Goal: Task Accomplishment & Management: Complete application form

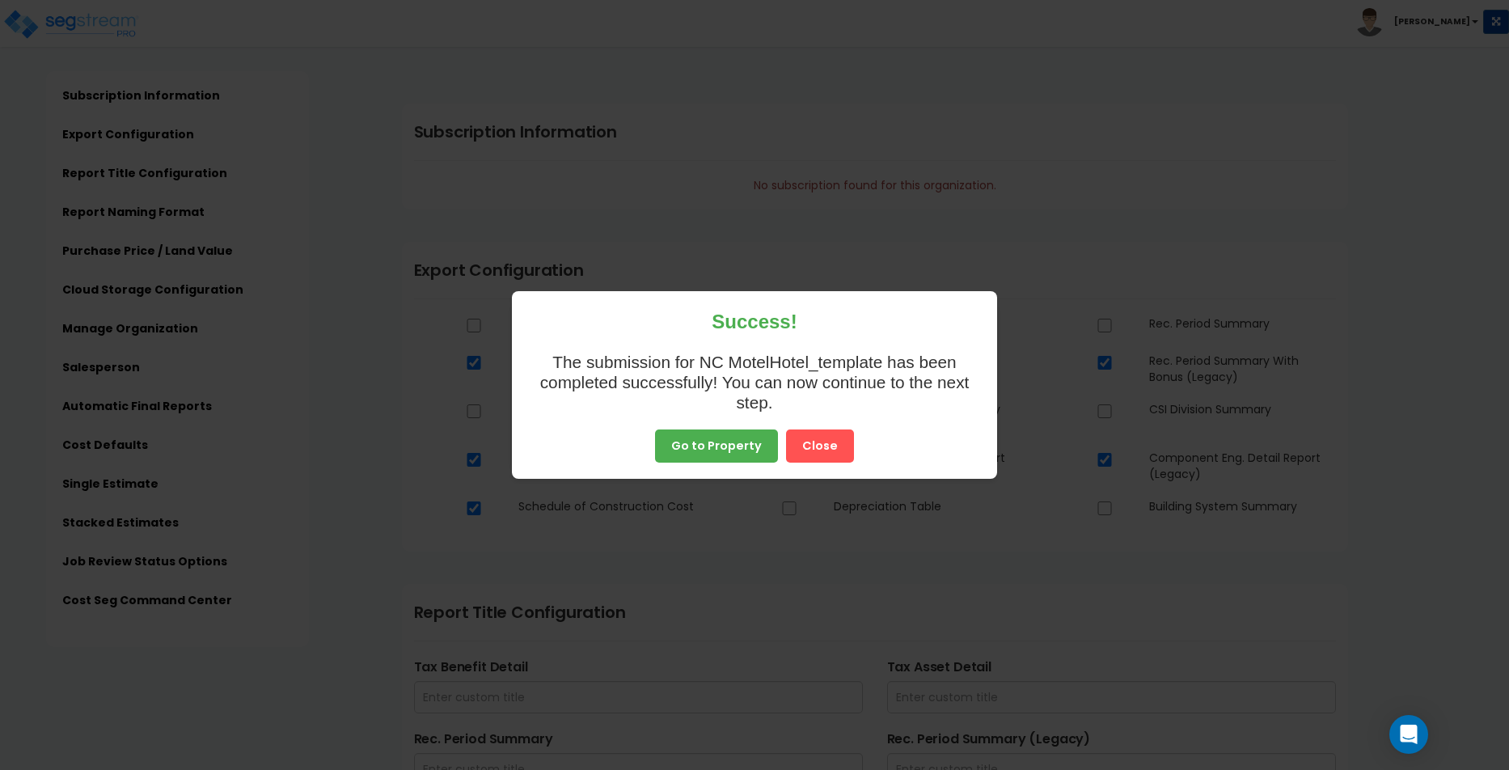
scroll to position [2732, 0]
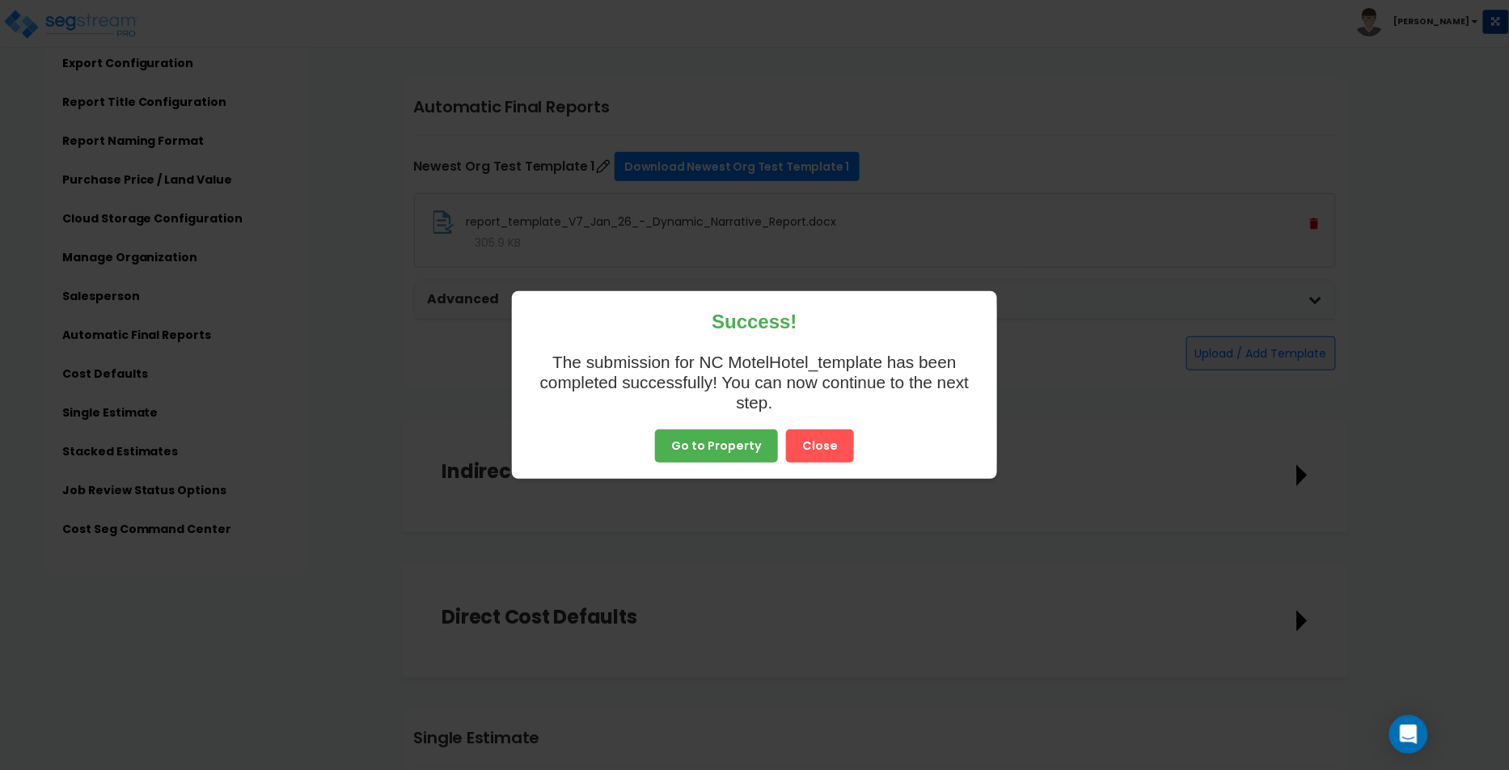
click at [669, 466] on div "Success! The submission for NC MotelHotel_template has been completed successfu…" at bounding box center [754, 385] width 485 height 168
click at [730, 424] on div "Success! The submission for NC MotelHotel_template has been completed successfu…" at bounding box center [754, 385] width 485 height 168
drag, startPoint x: 715, startPoint y: 455, endPoint x: 724, endPoint y: 433, distance: 23.6
click at [724, 433] on button "Go to Property" at bounding box center [716, 436] width 123 height 34
click at [717, 446] on button "Go to Property" at bounding box center [716, 436] width 123 height 34
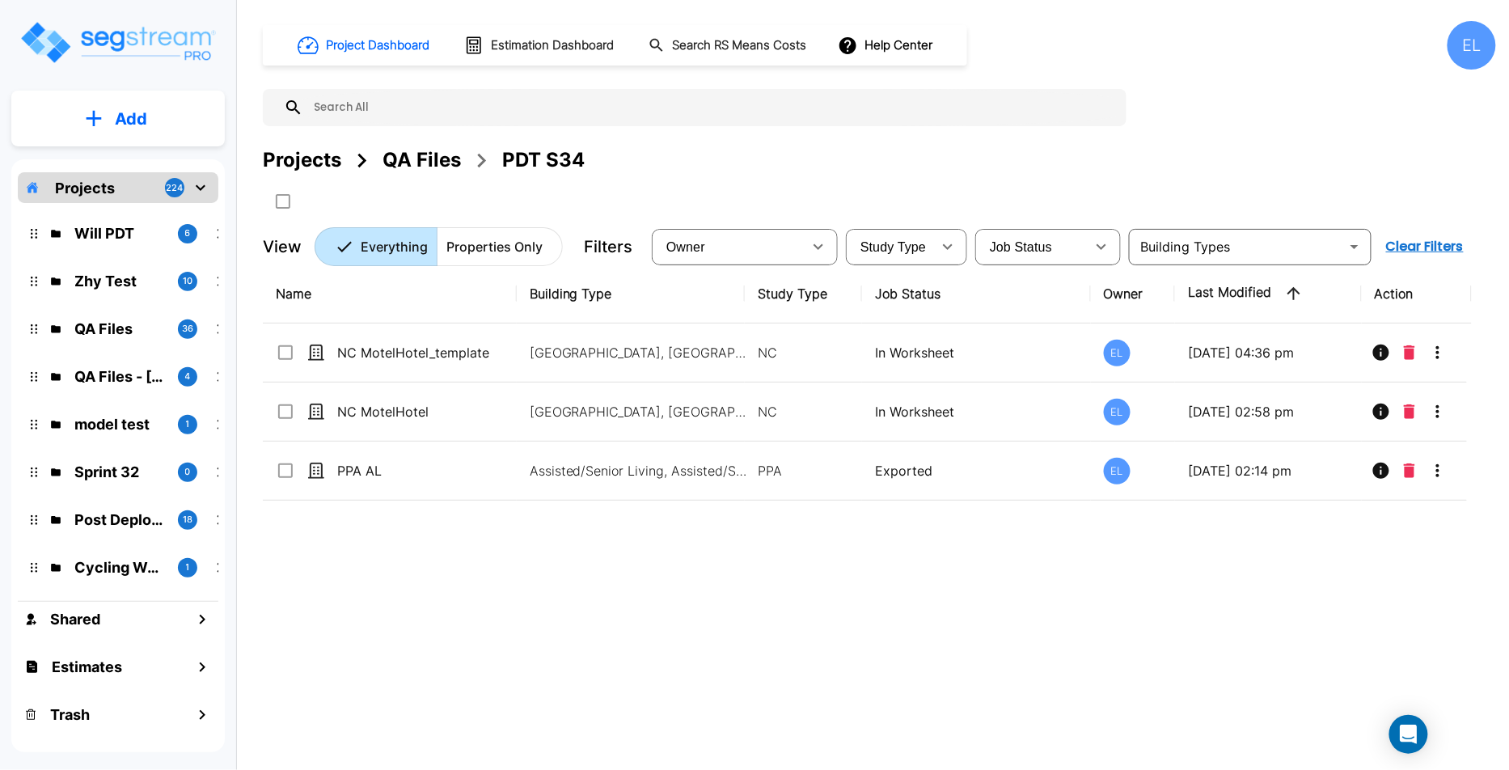
click at [148, 219] on div "Will PDT 6" at bounding box center [130, 233] width 212 height 35
click at [146, 234] on p "Will PDT" at bounding box center [119, 233] width 91 height 22
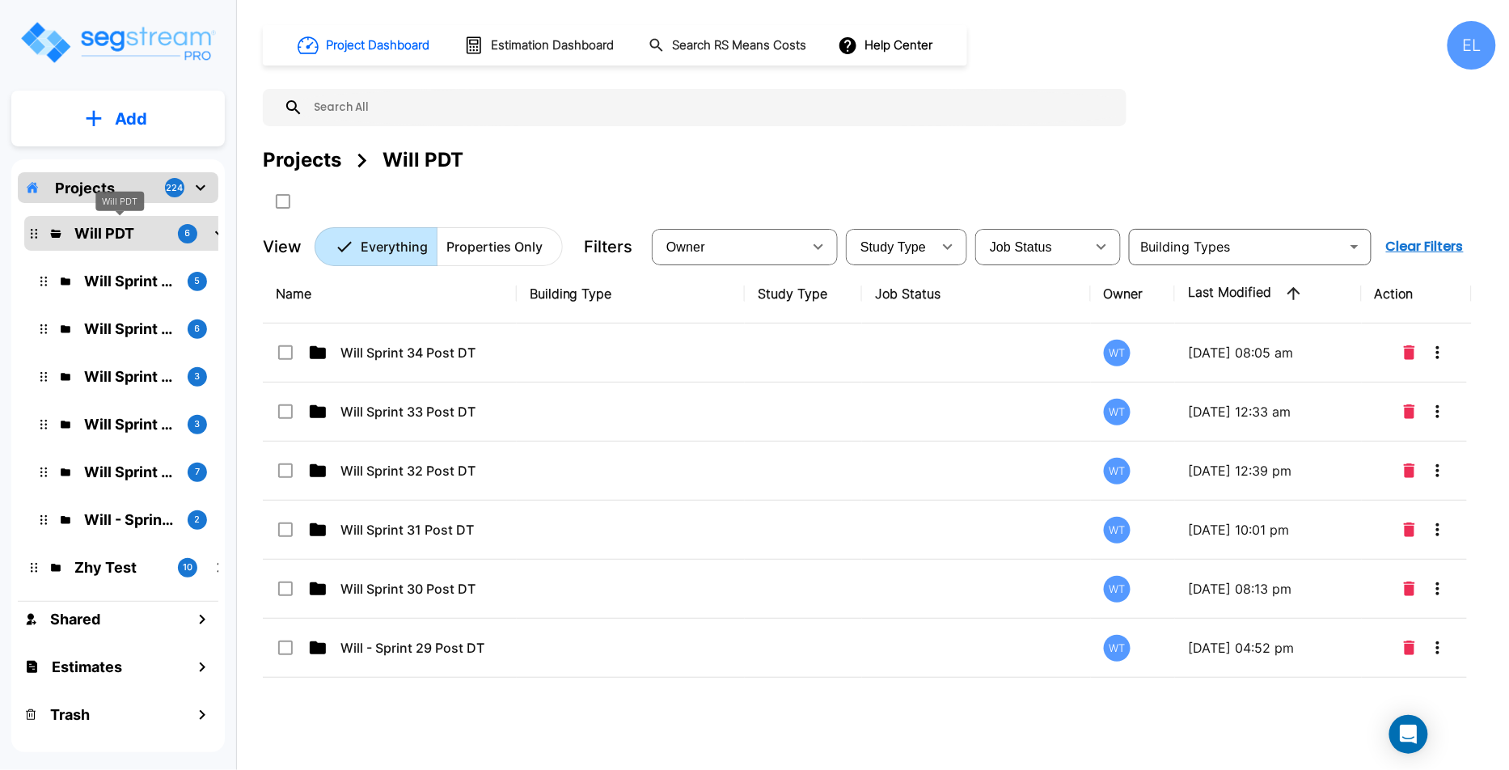
click at [115, 236] on p "Will PDT" at bounding box center [119, 233] width 91 height 22
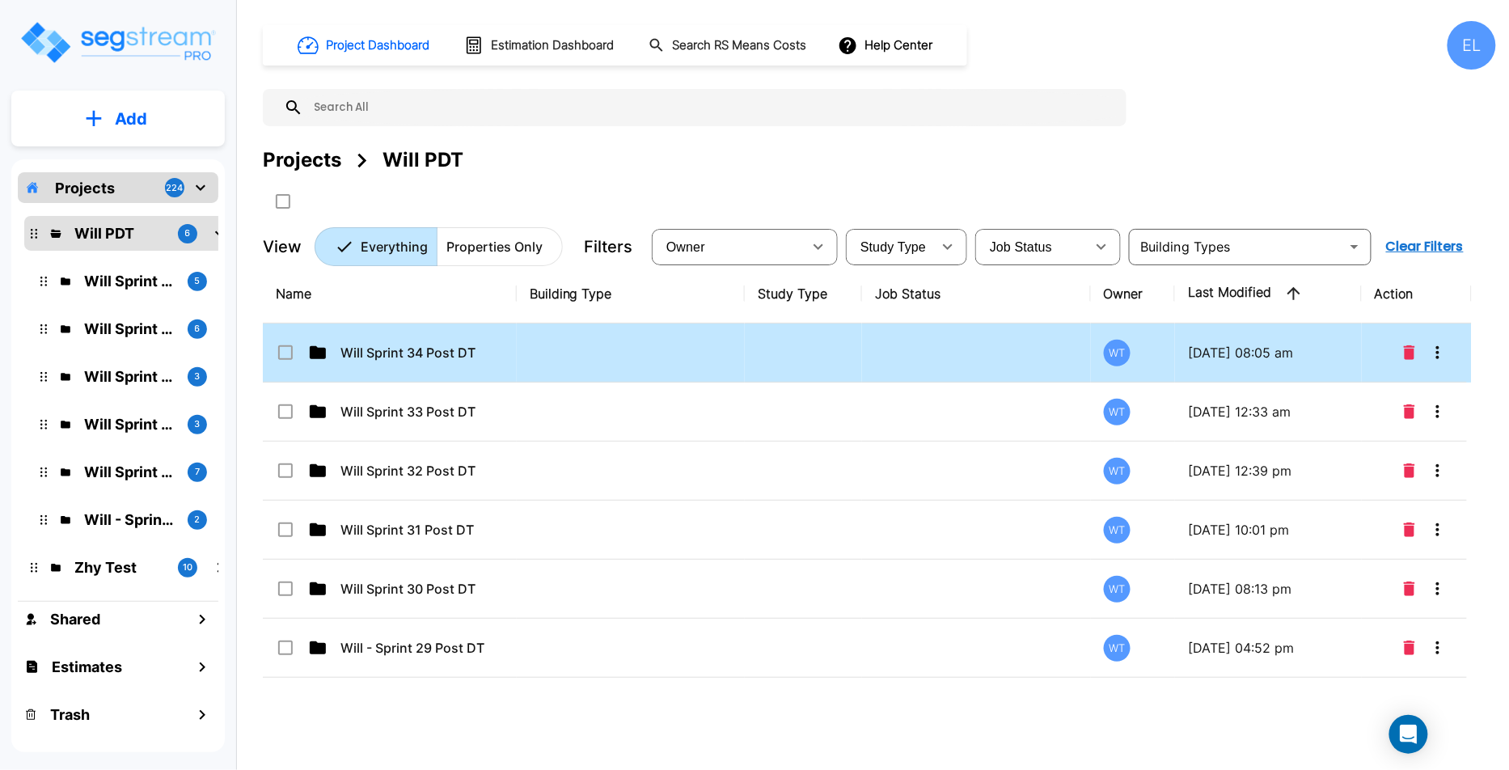
click at [369, 363] on td "Will Sprint 34 Post DT" at bounding box center [390, 352] width 254 height 59
click at [369, 362] on td "Will Sprint 34 Post DT" at bounding box center [390, 352] width 254 height 59
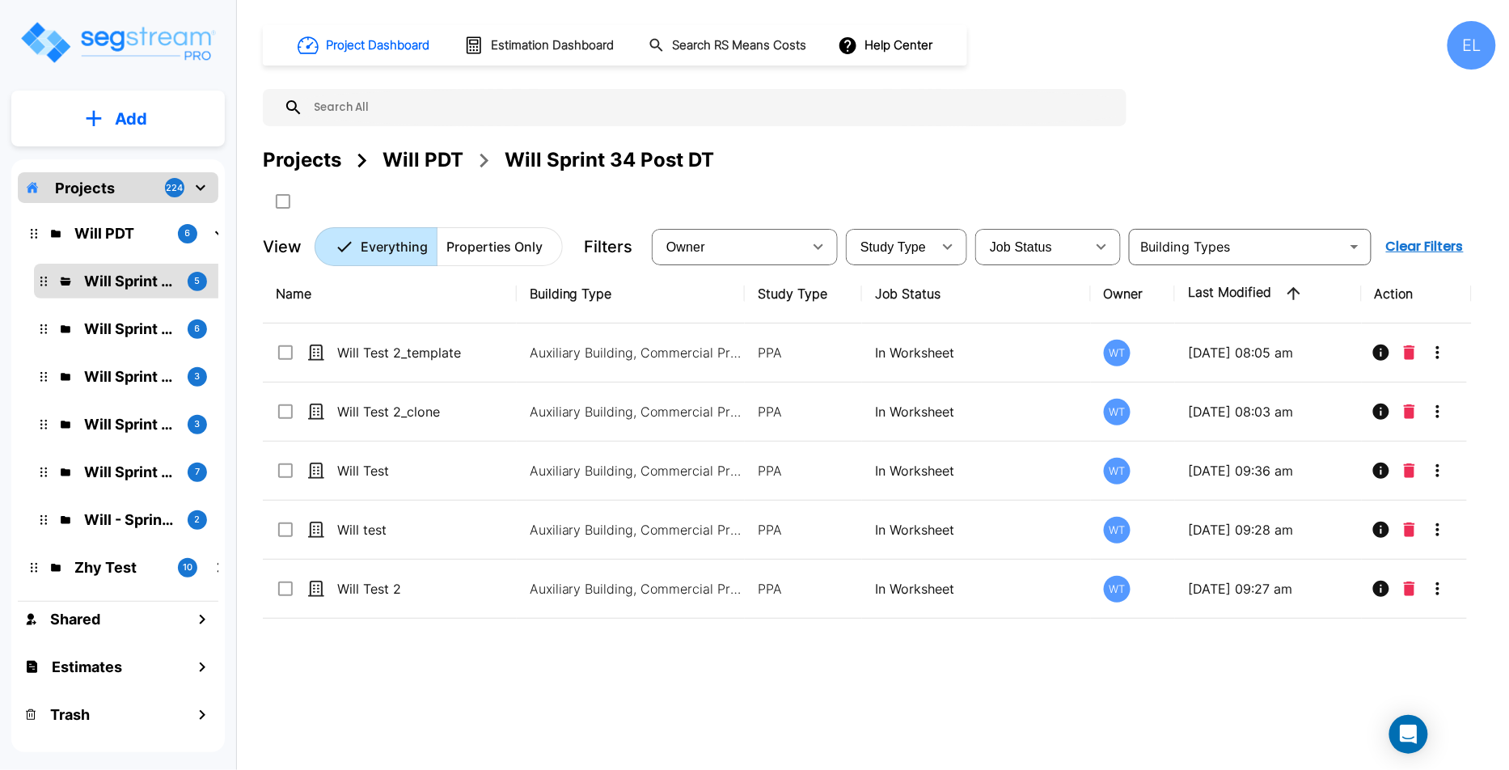
click at [205, 184] on icon "mailbox folders" at bounding box center [200, 187] width 19 height 19
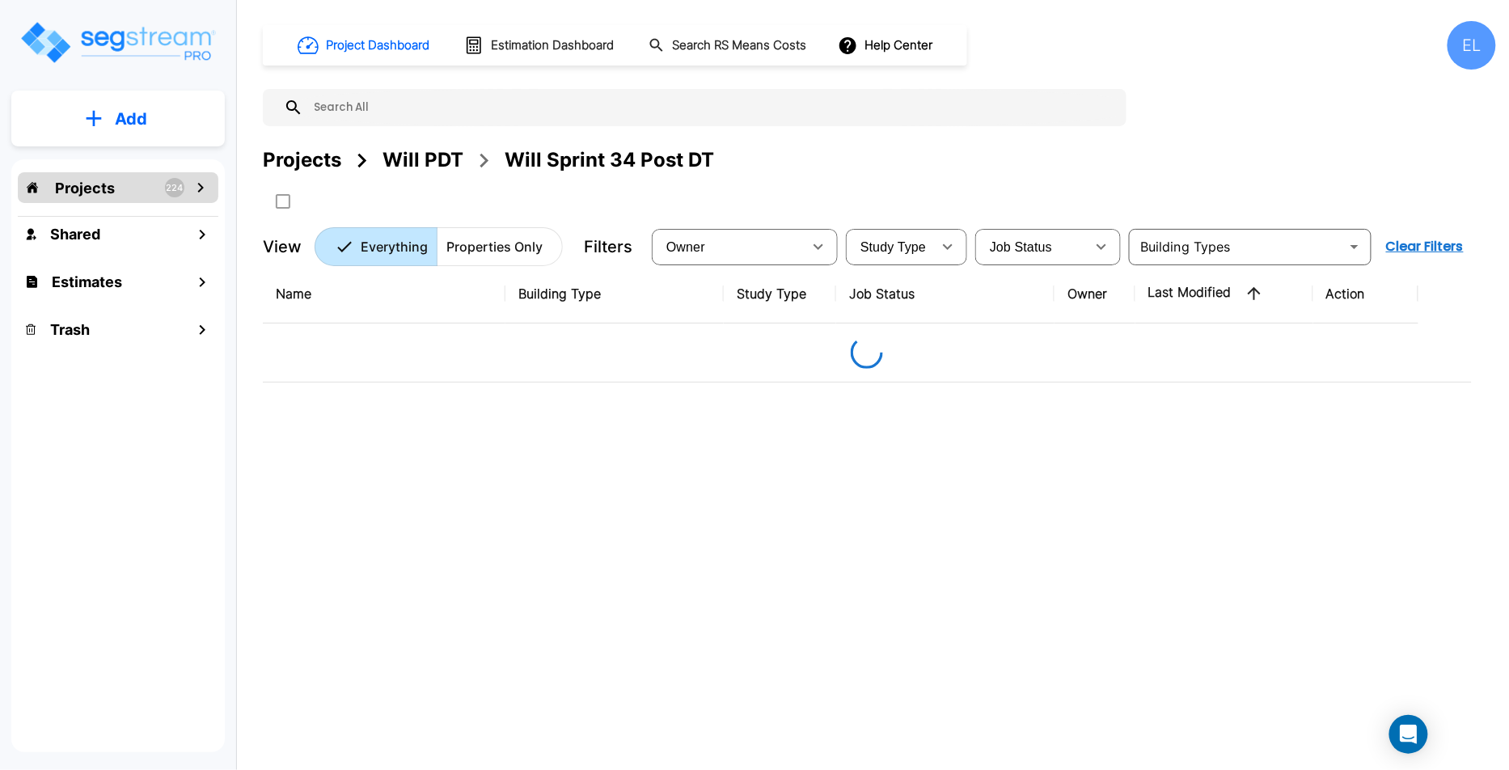
click at [205, 184] on icon "mailbox folders" at bounding box center [200, 187] width 19 height 19
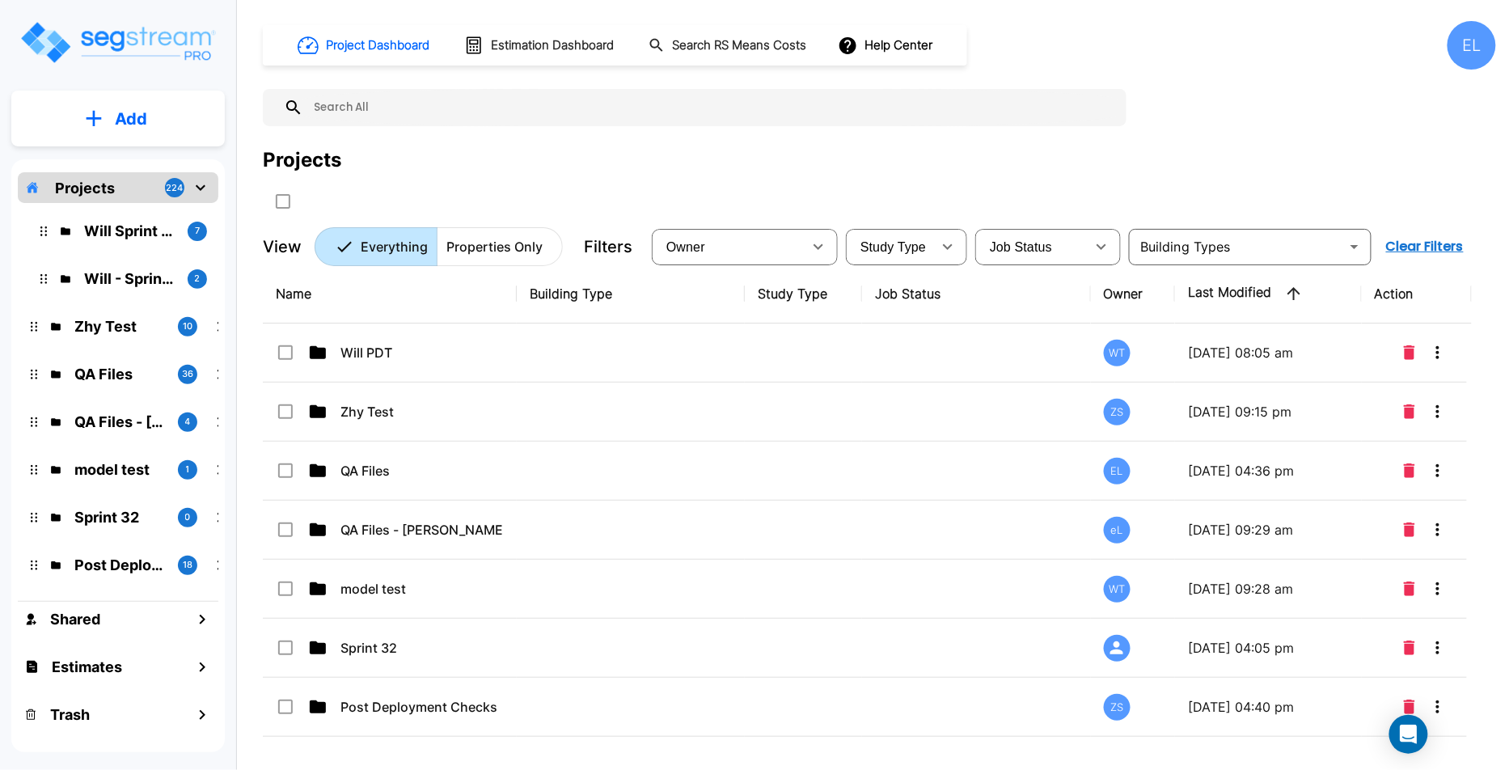
scroll to position [251, 0]
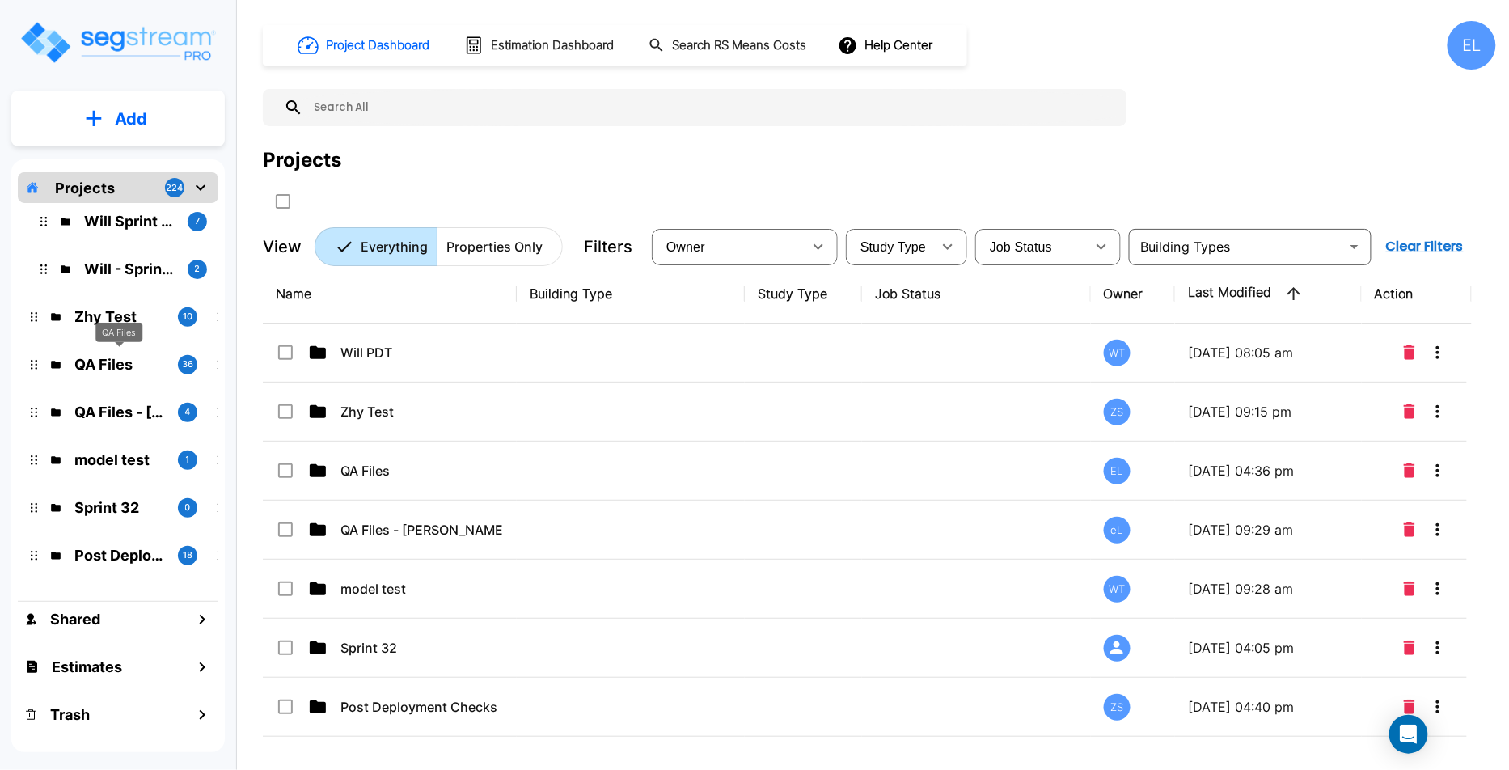
click at [125, 351] on div "QA Files" at bounding box center [118, 339] width 47 height 32
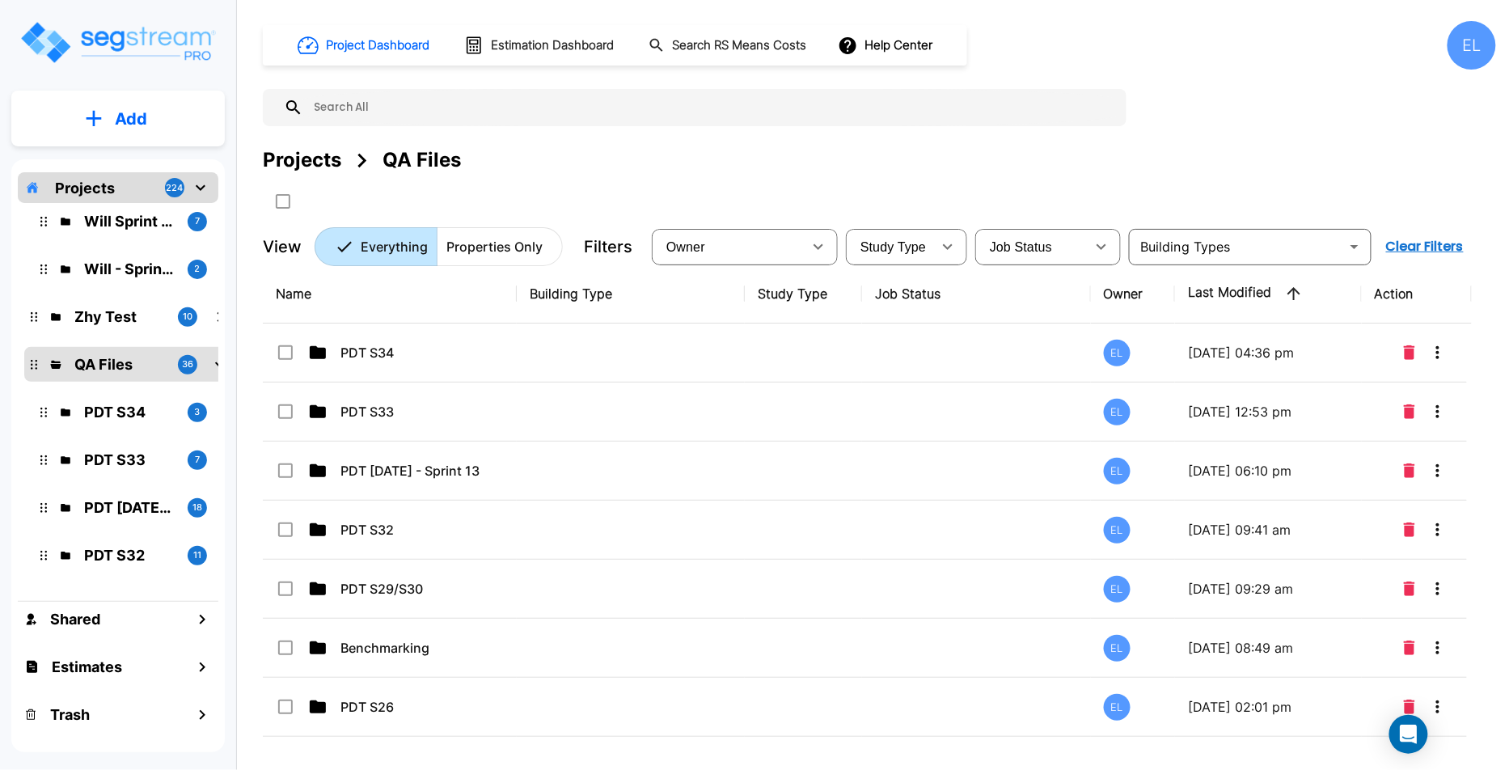
click at [528, 309] on th "Building Type" at bounding box center [631, 293] width 228 height 59
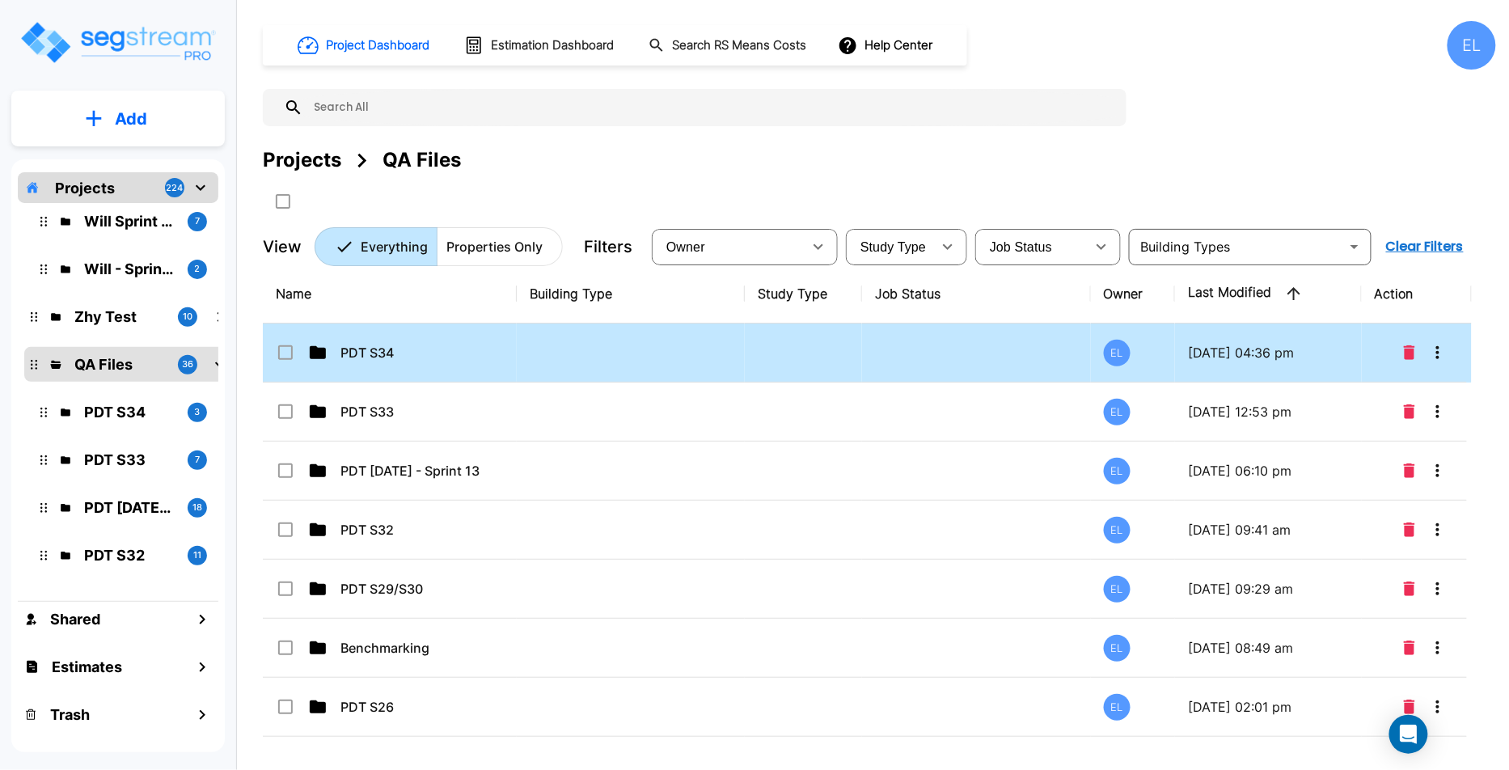
click at [465, 375] on td "PDT S34" at bounding box center [390, 352] width 254 height 59
checkbox input "true"
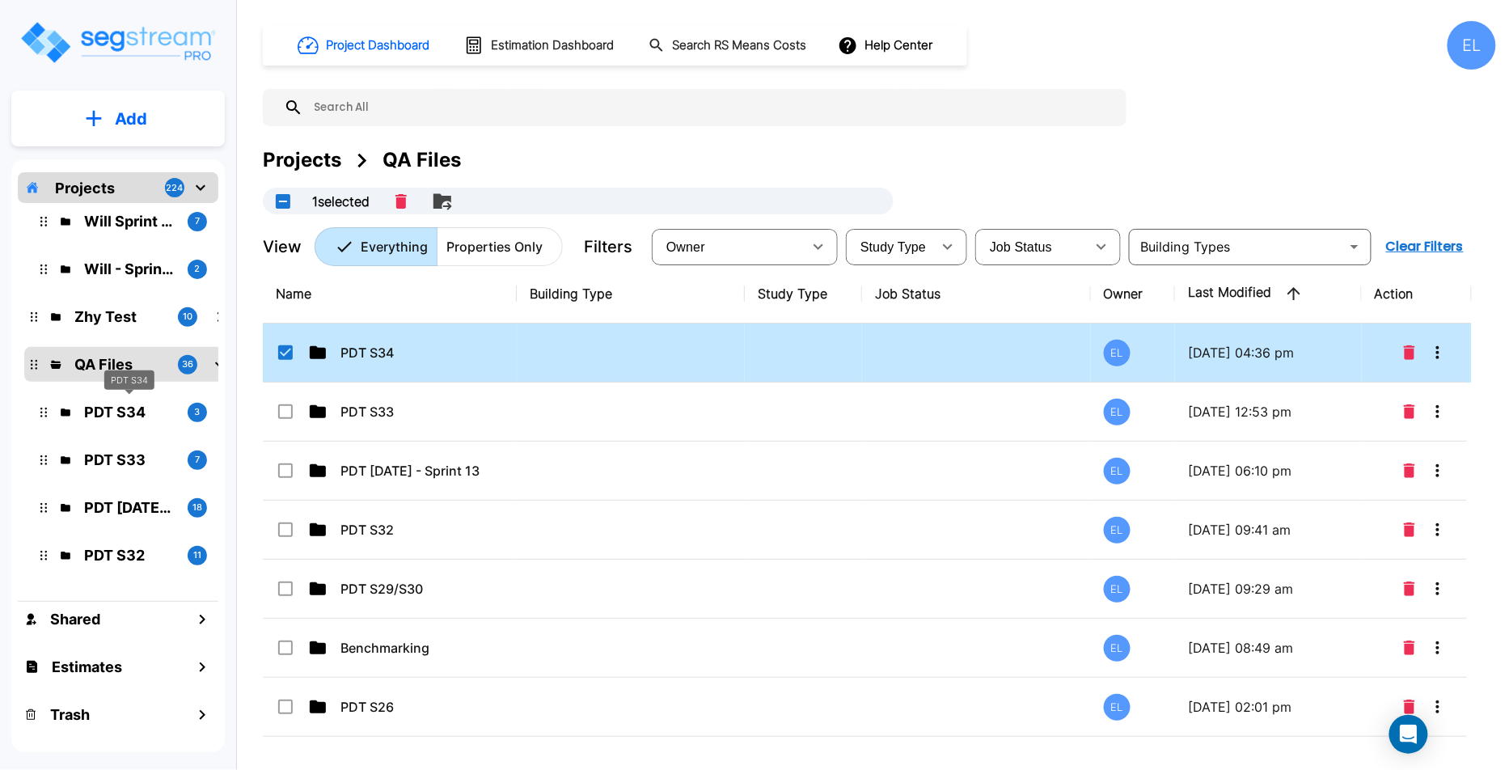
click at [121, 409] on p "PDT S34" at bounding box center [129, 412] width 91 height 22
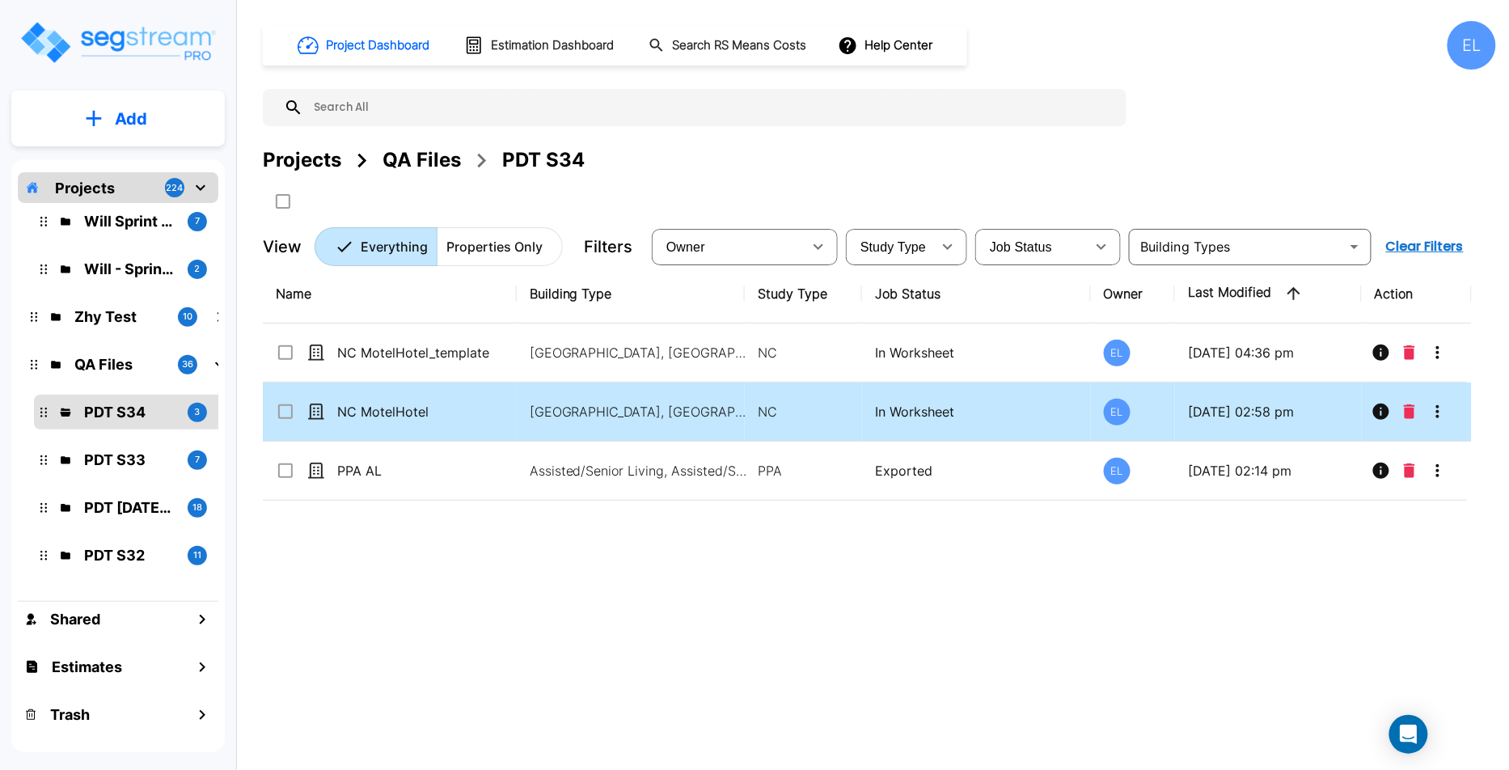
click at [1430, 425] on td at bounding box center [1414, 412] width 105 height 59
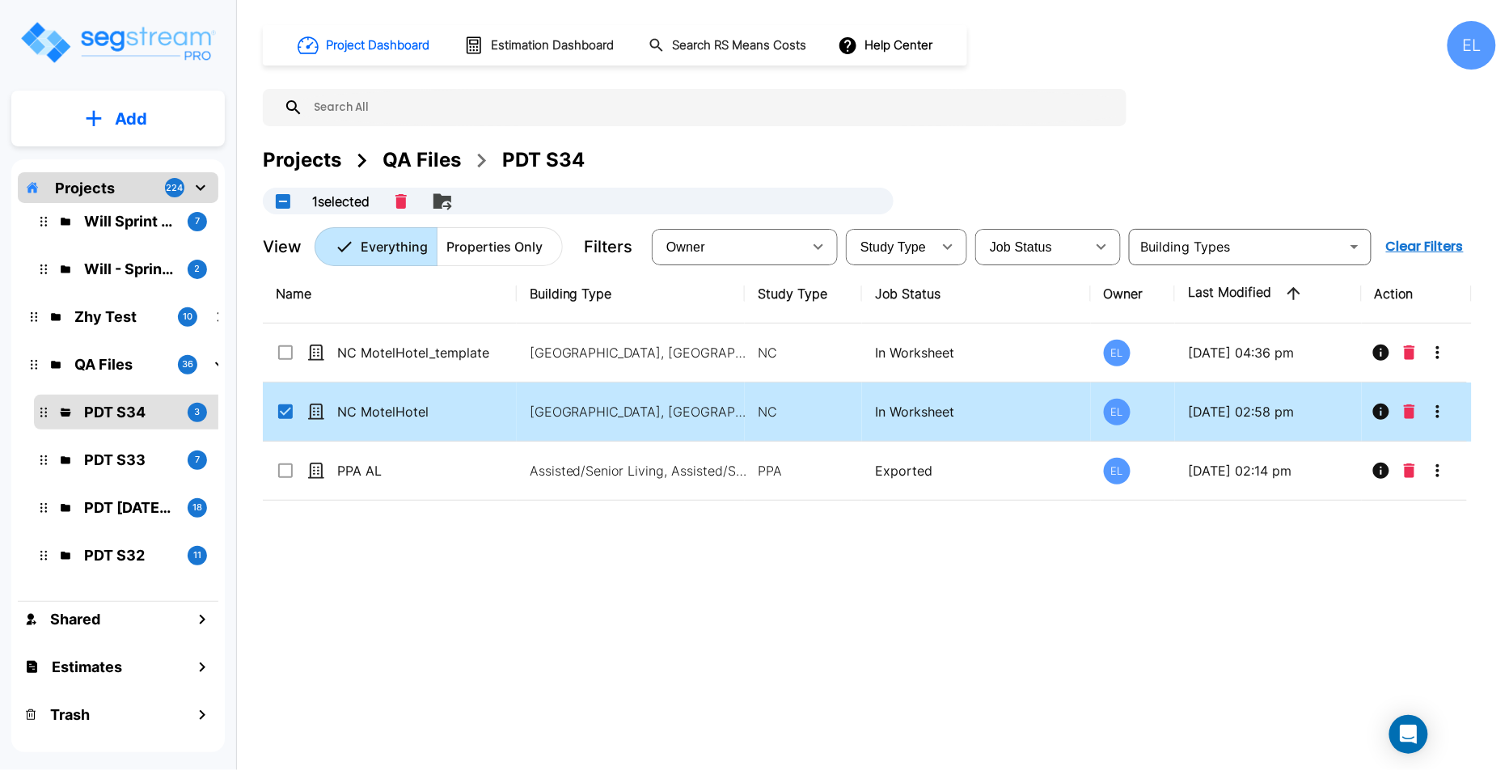
click at [1436, 412] on icon "More-Options" at bounding box center [1437, 411] width 19 height 19
checkbox input "true"
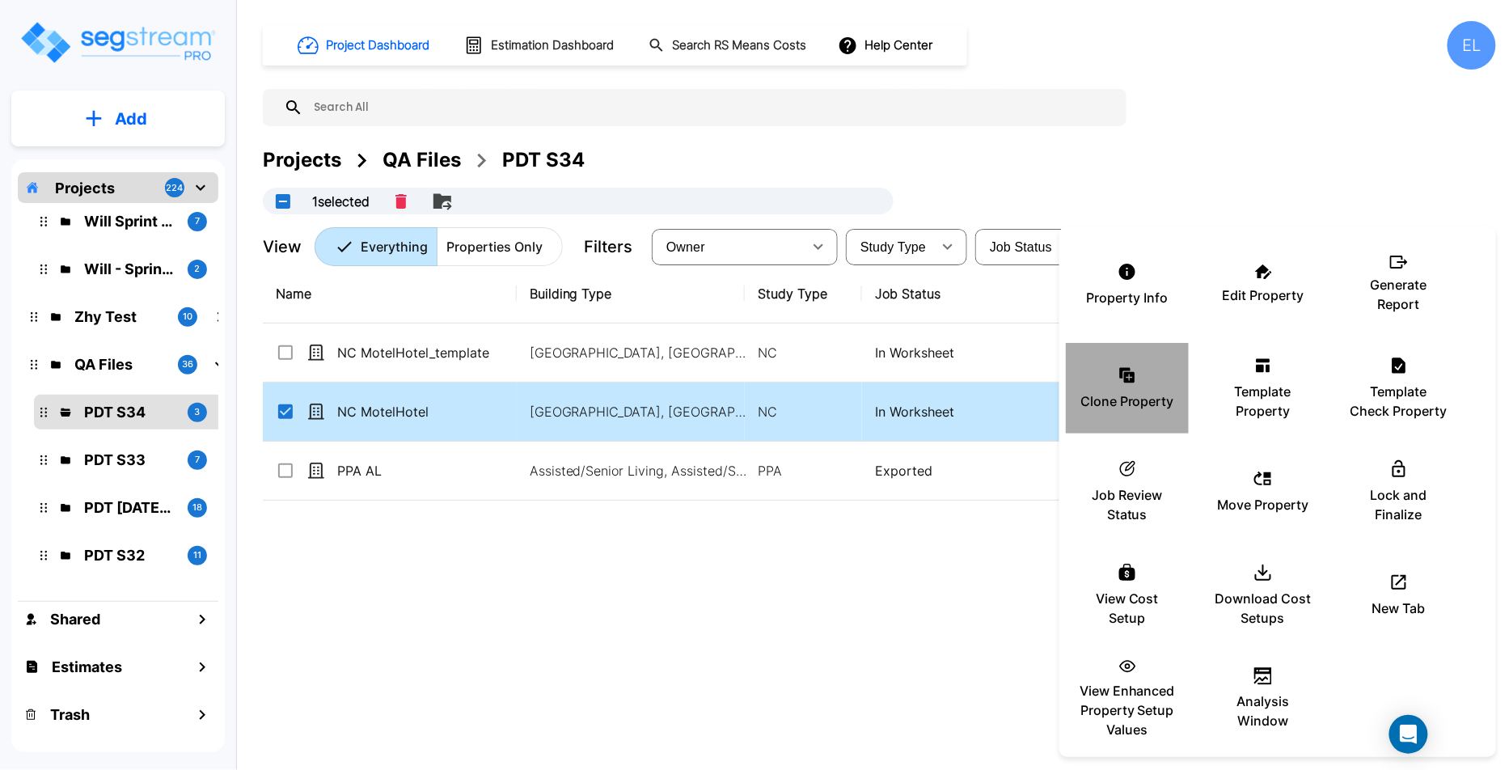
click at [1167, 397] on p "Clone Property" at bounding box center [1127, 400] width 94 height 19
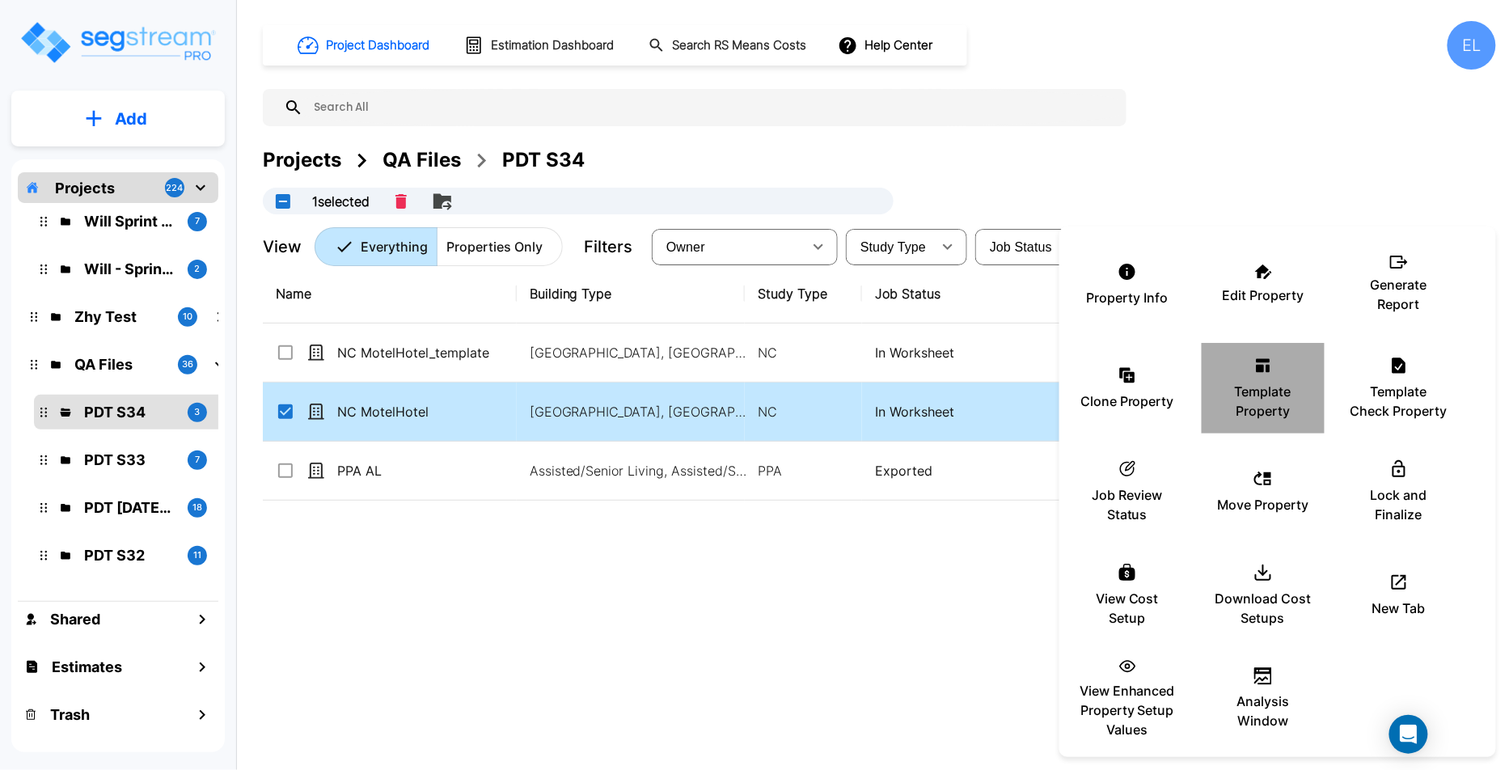
click at [1264, 407] on p "Template Property" at bounding box center [1263, 401] width 97 height 39
click at [698, 493] on div at bounding box center [754, 385] width 1509 height 770
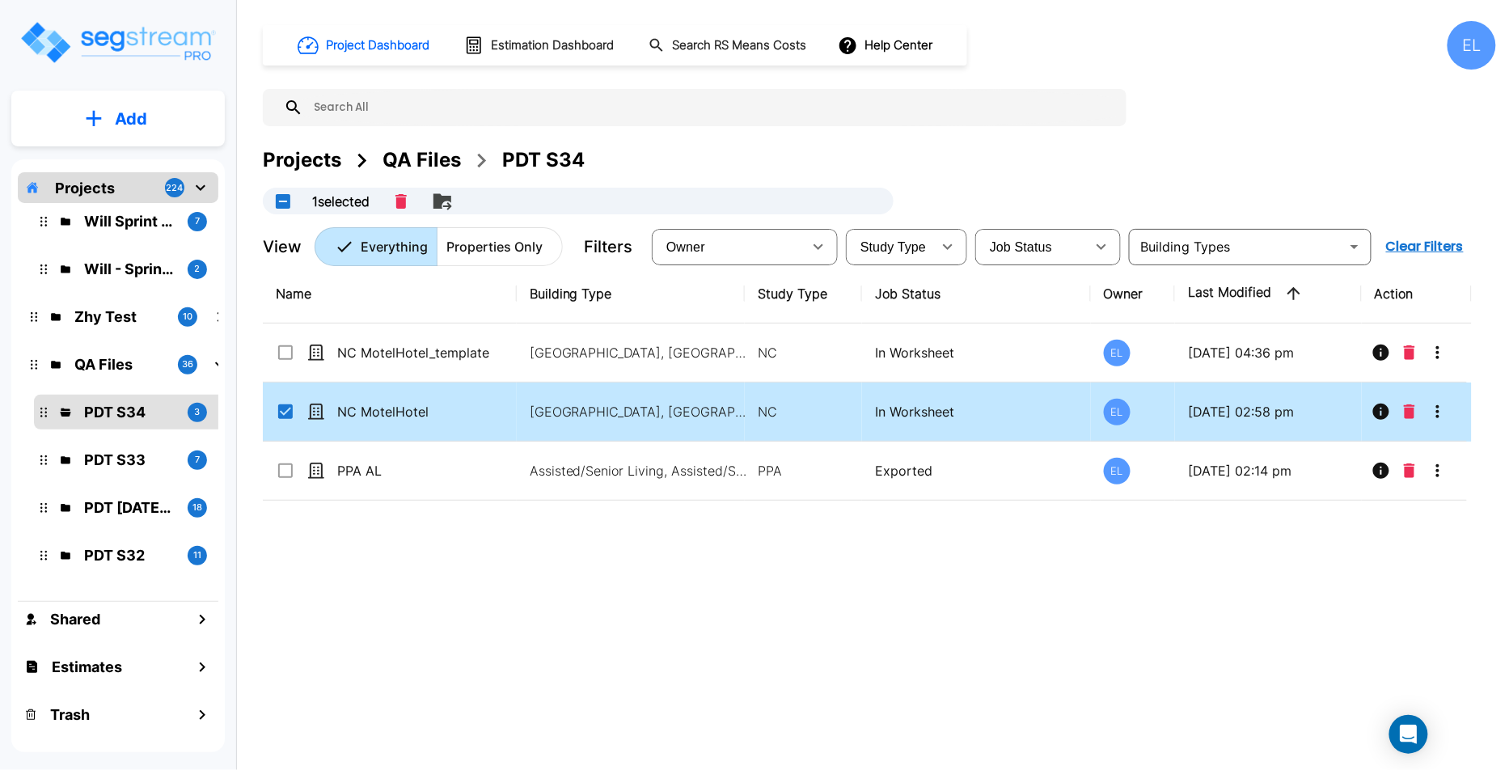
click at [1440, 413] on icon "More-Options" at bounding box center [1437, 411] width 19 height 19
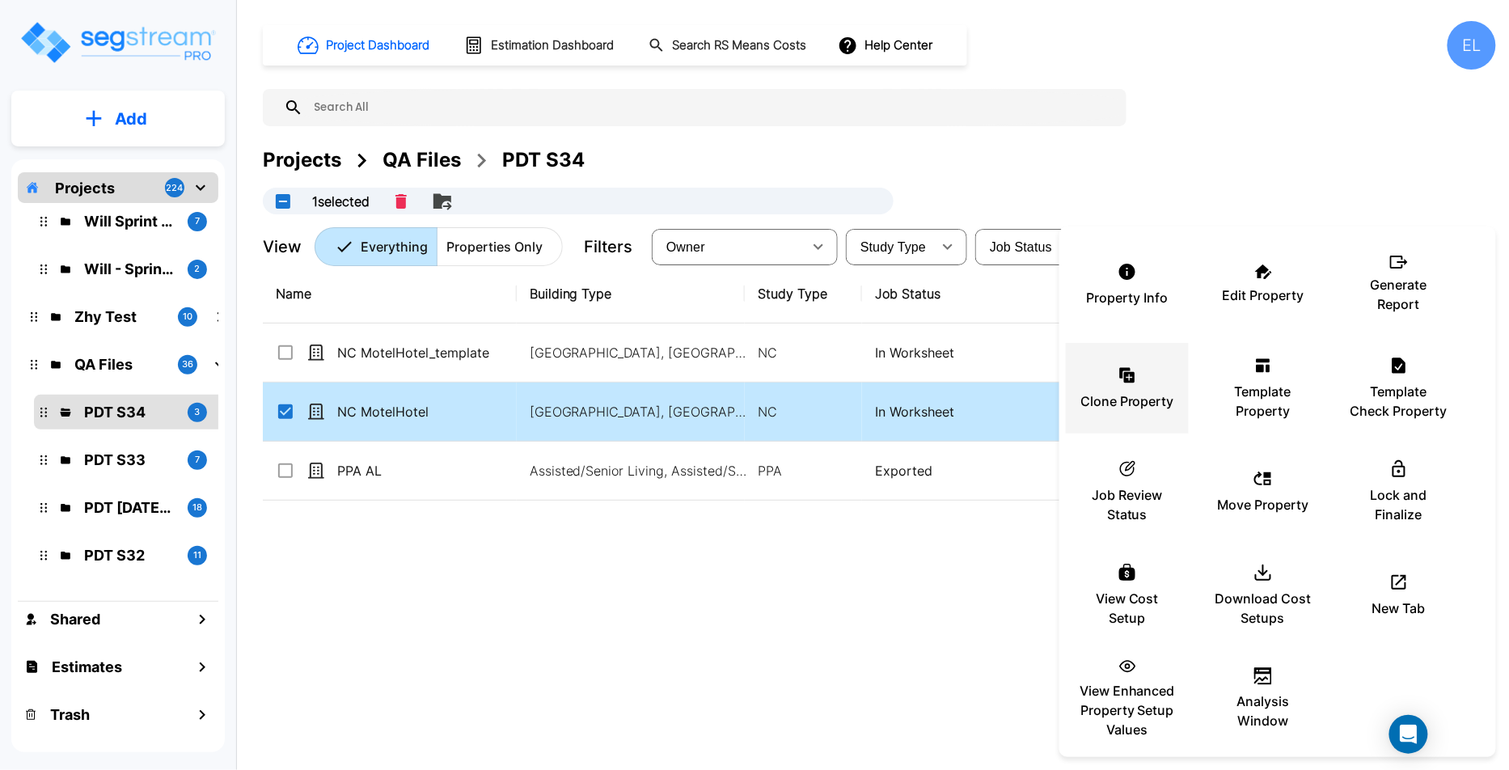
click at [1138, 408] on p "Clone Property" at bounding box center [1127, 400] width 94 height 19
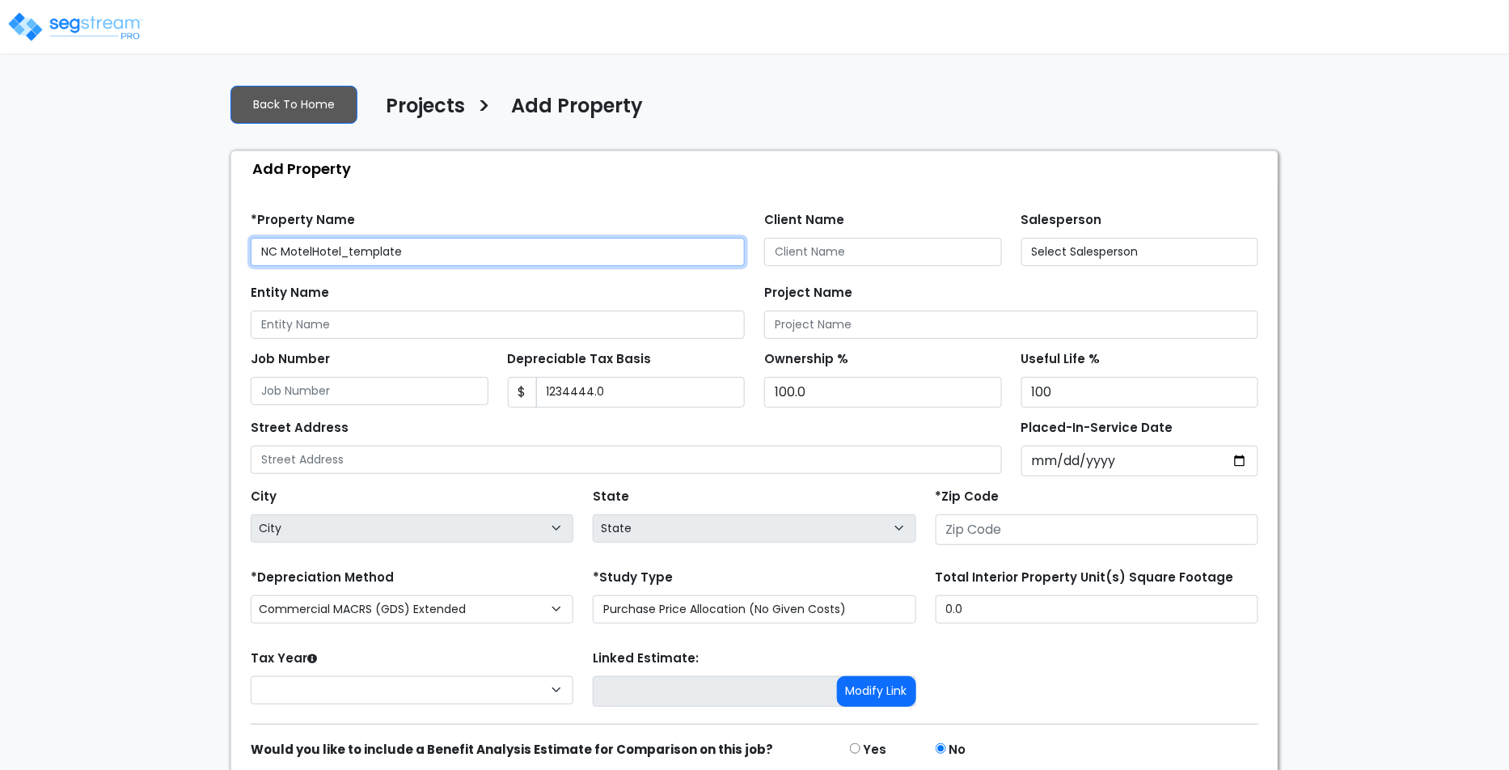
type input "1,234,444.0"
type input "45001"
select select "NEW"
select select "2025"
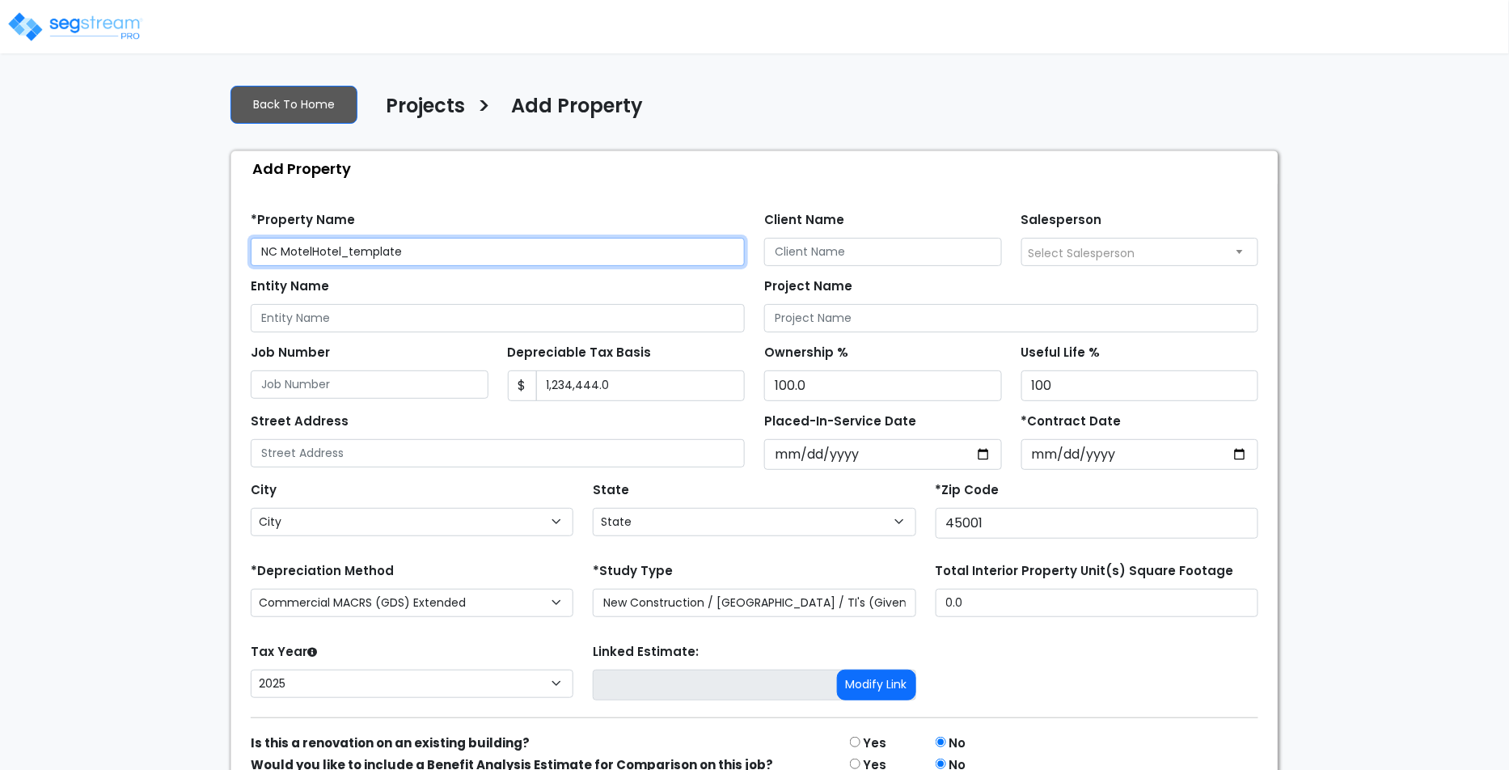
select select "OH"
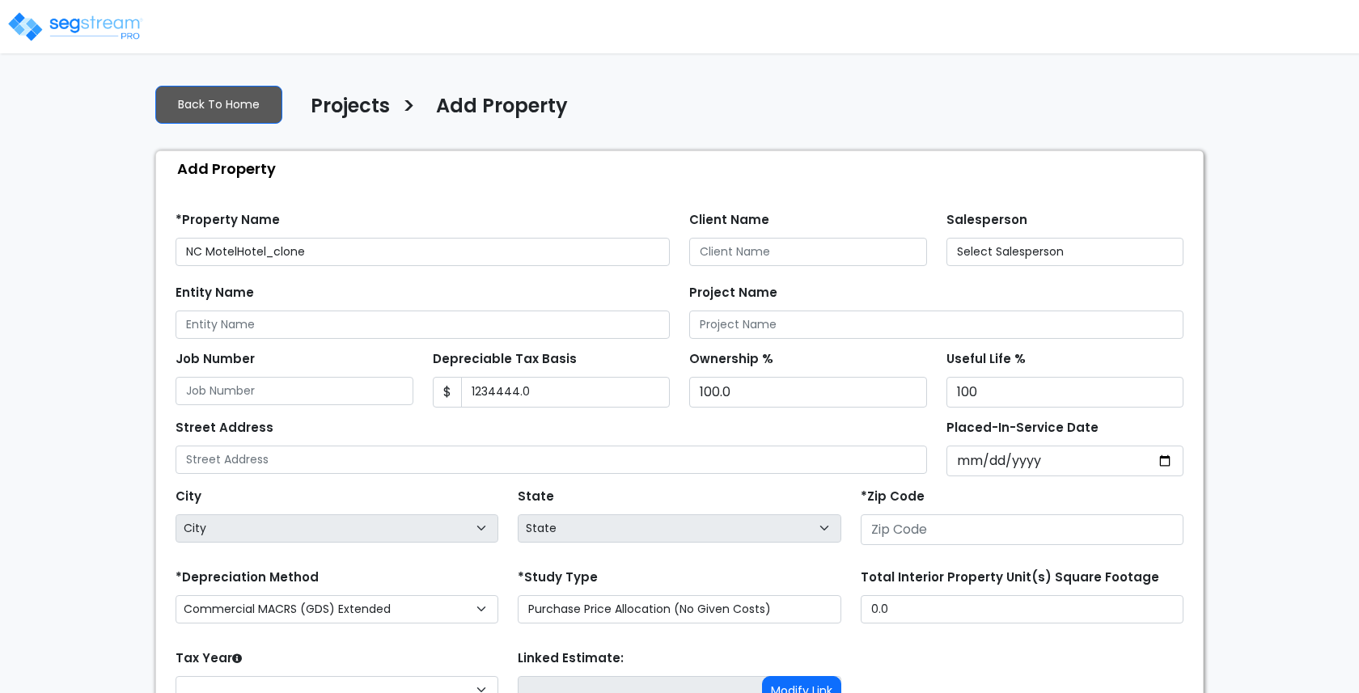
type input "1,234,444.0"
type input "45001"
select select "NEW"
select select "2025"
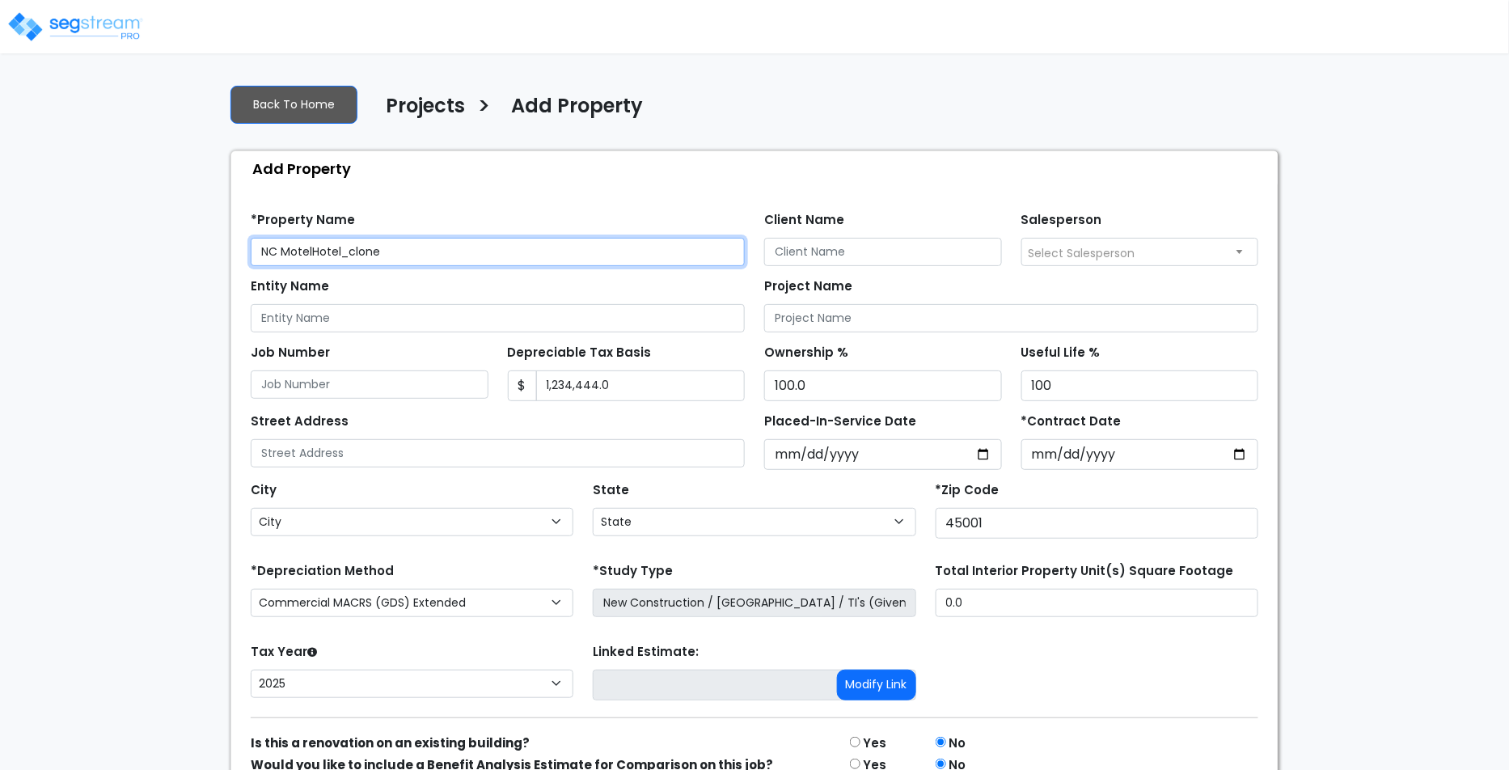
select select "OH"
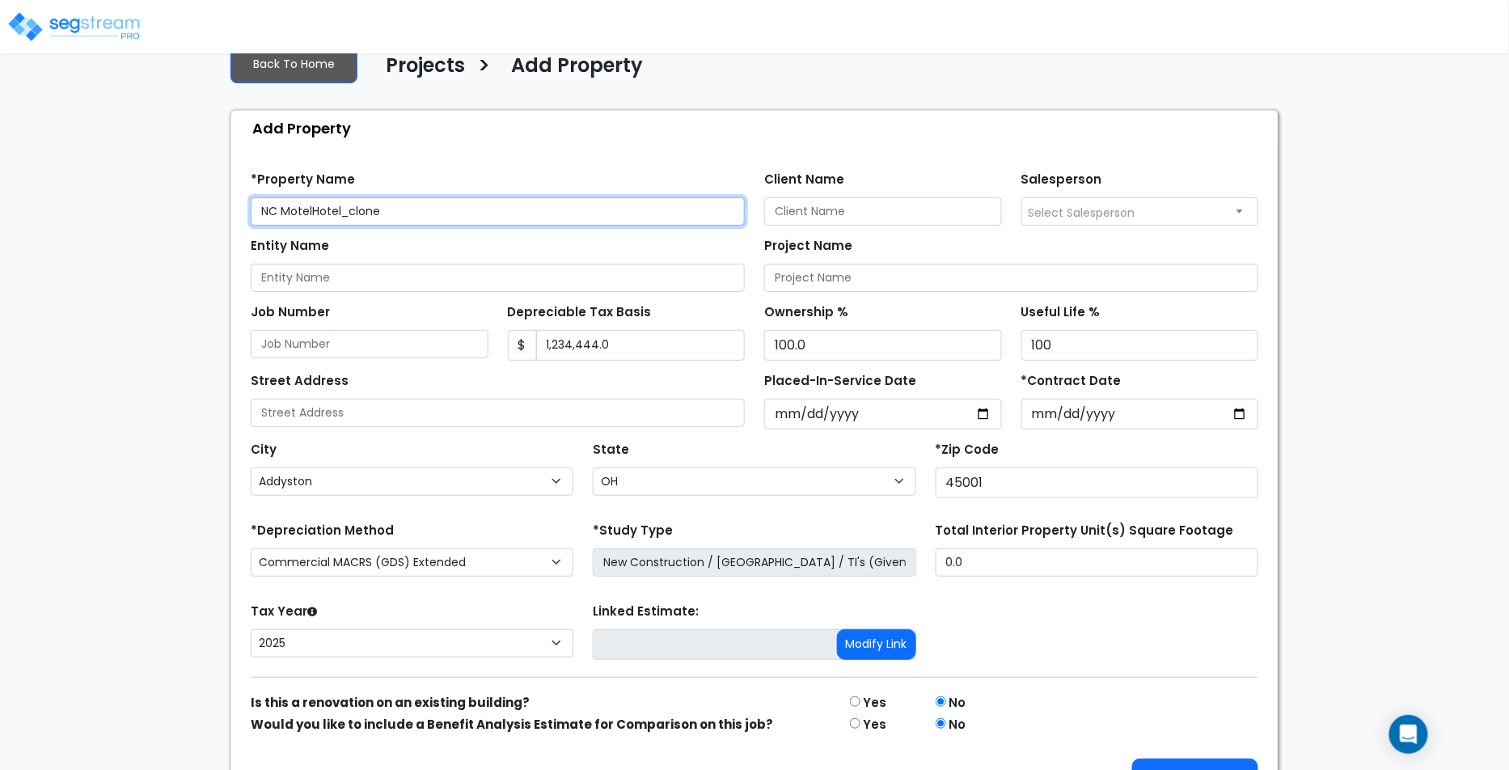
scroll to position [78, 0]
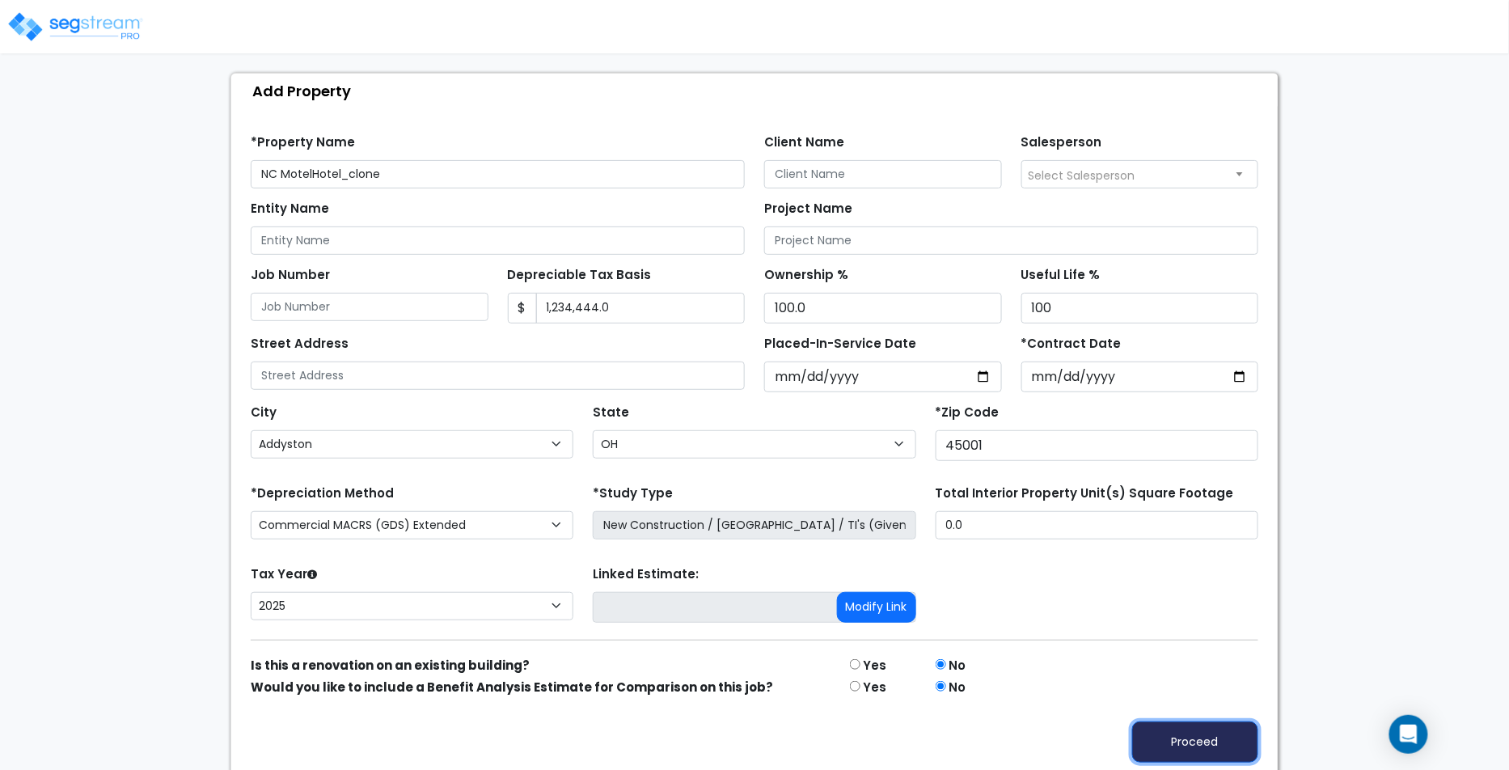
click at [1174, 692] on button "Proceed" at bounding box center [1195, 741] width 126 height 41
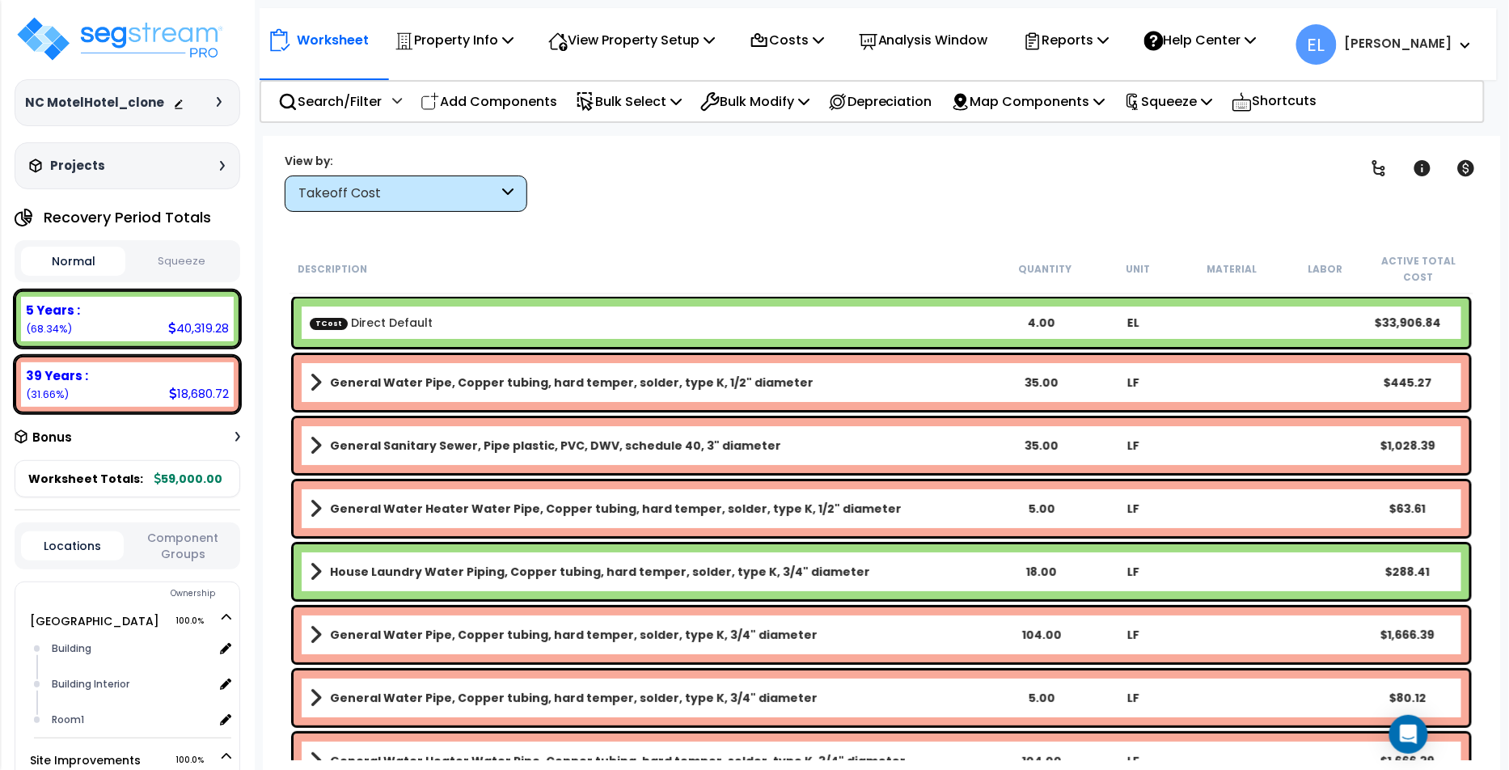
scroll to position [50, 0]
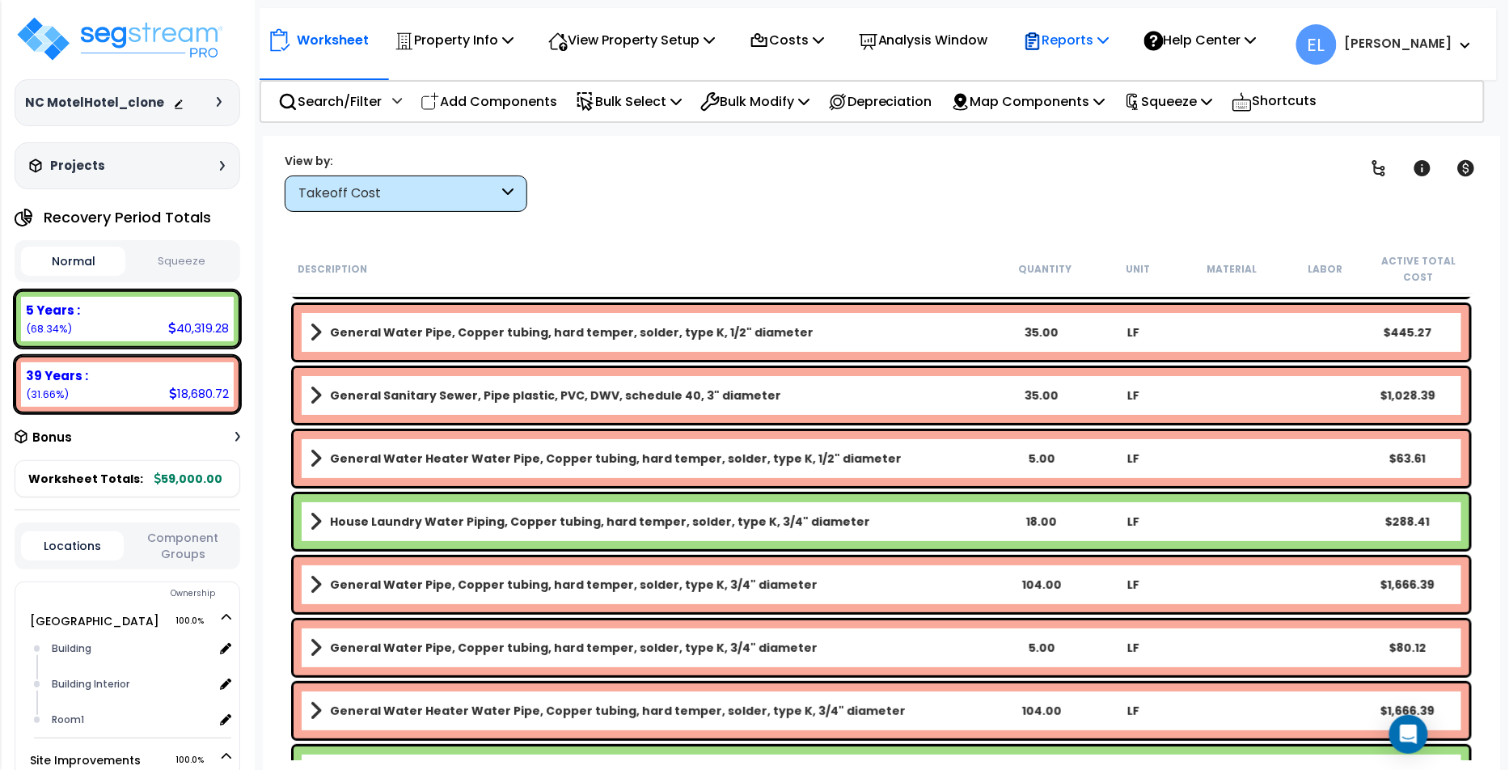
click at [1110, 55] on div "Reports" at bounding box center [1066, 40] width 87 height 38
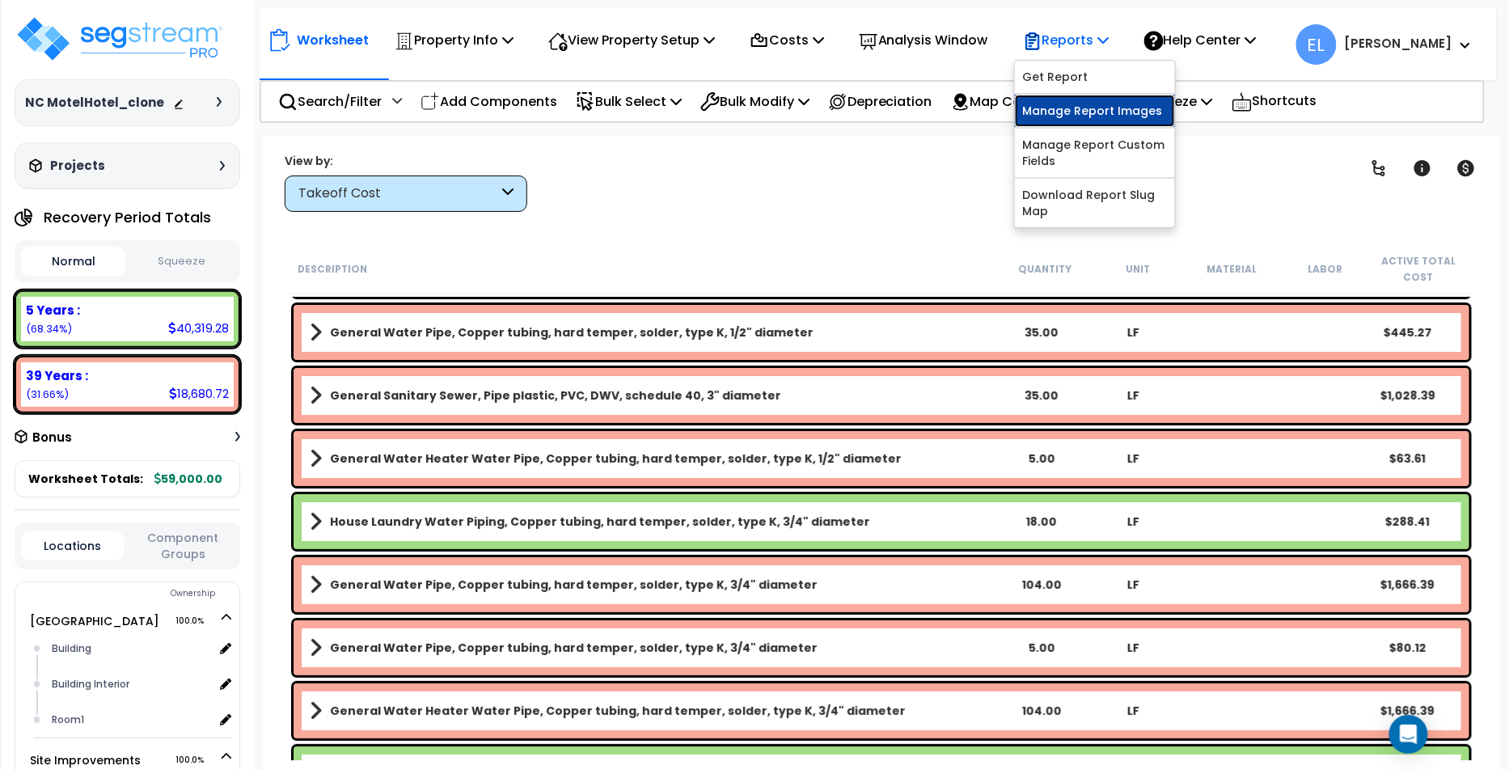
click at [1125, 105] on link "Manage Report Images" at bounding box center [1095, 111] width 160 height 32
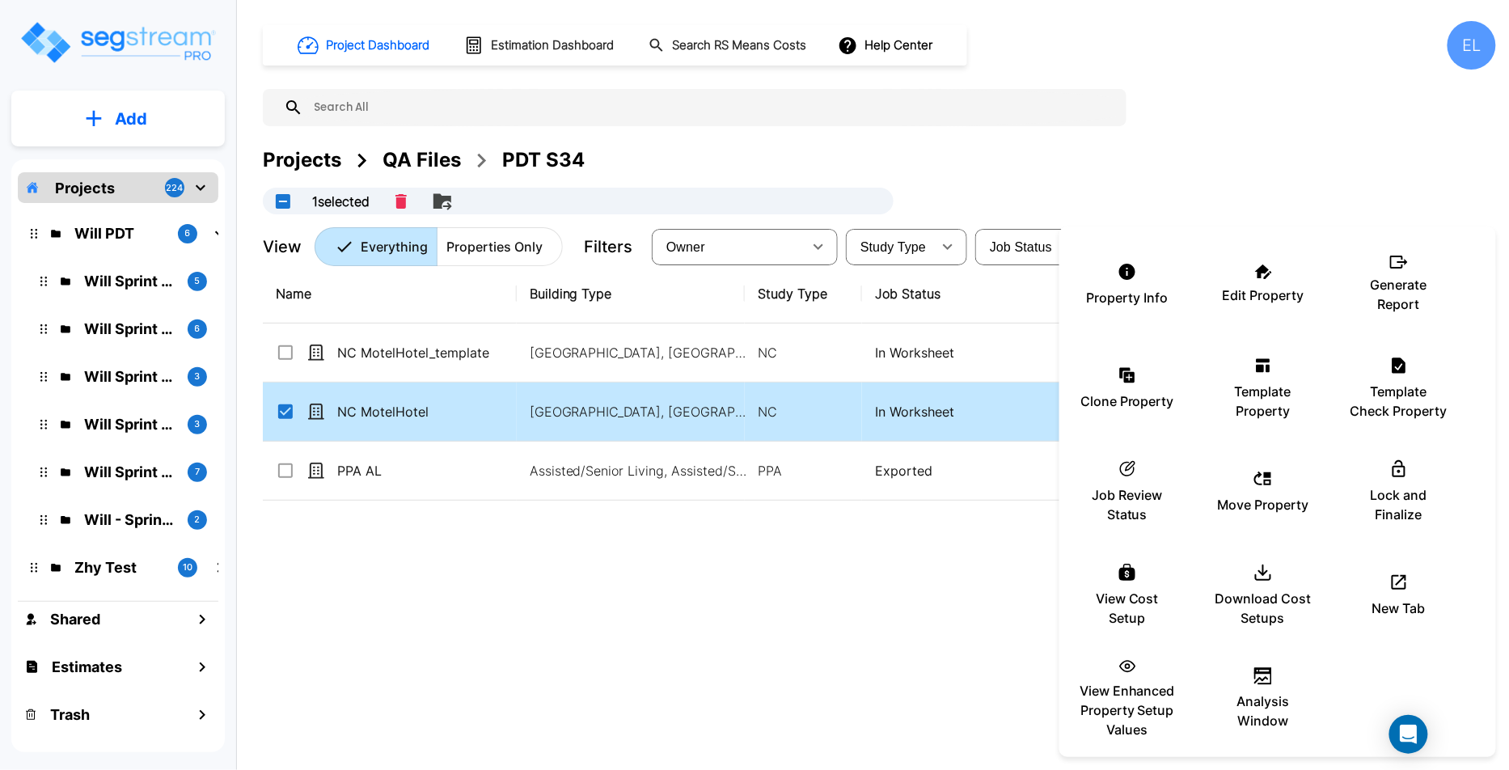
scroll to position [251, 0]
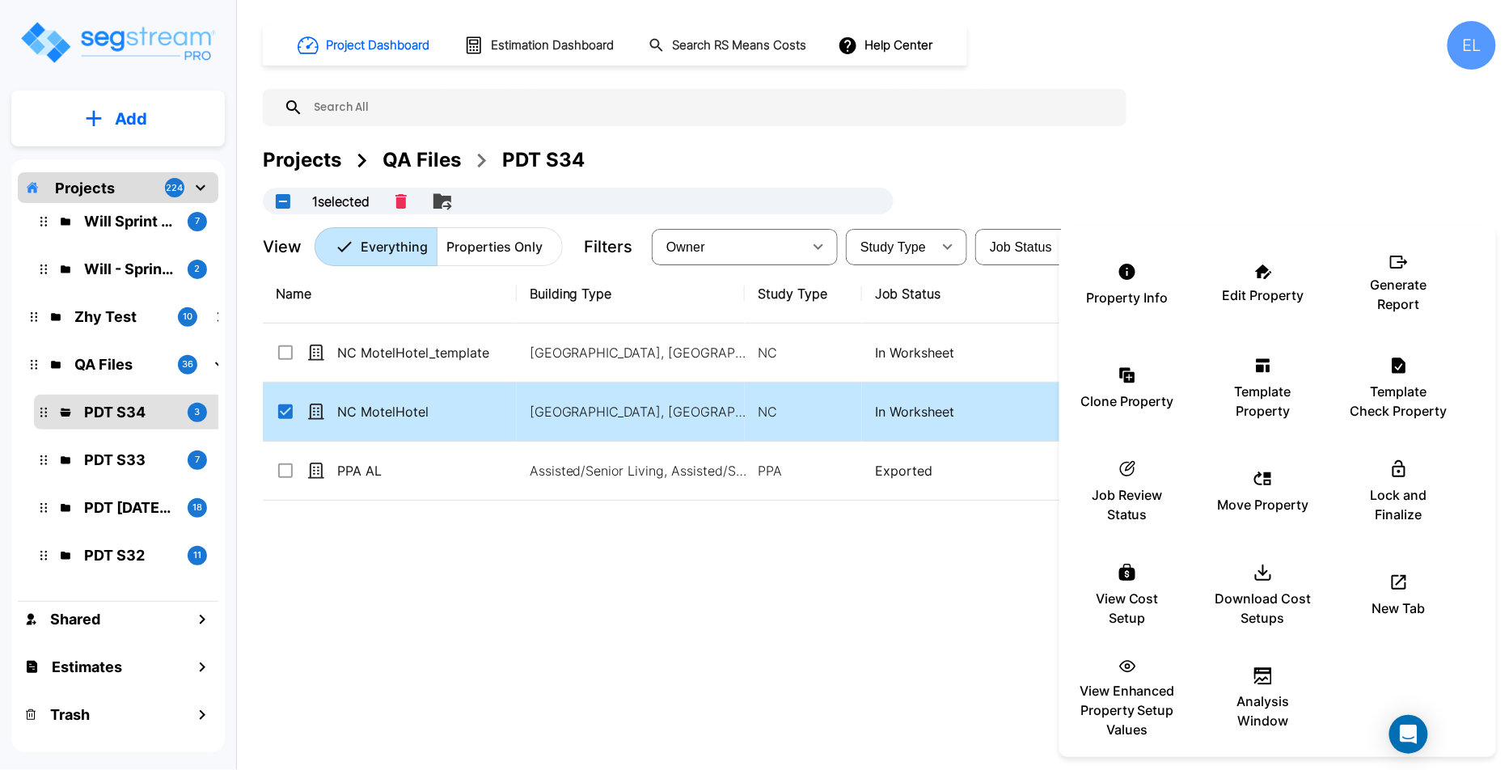
click at [475, 569] on div at bounding box center [754, 385] width 1509 height 770
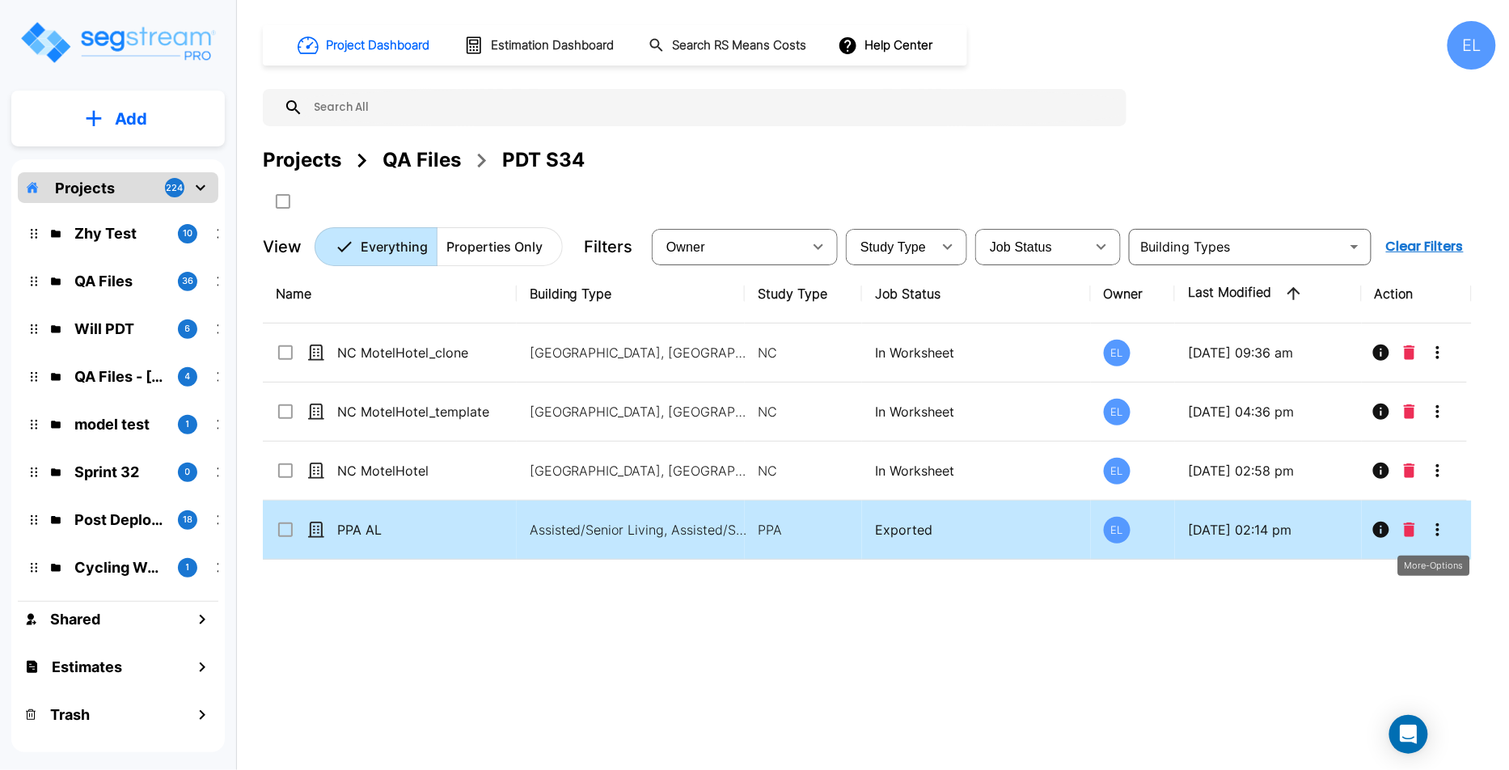
click at [1440, 528] on icon "More-Options" at bounding box center [1437, 529] width 19 height 19
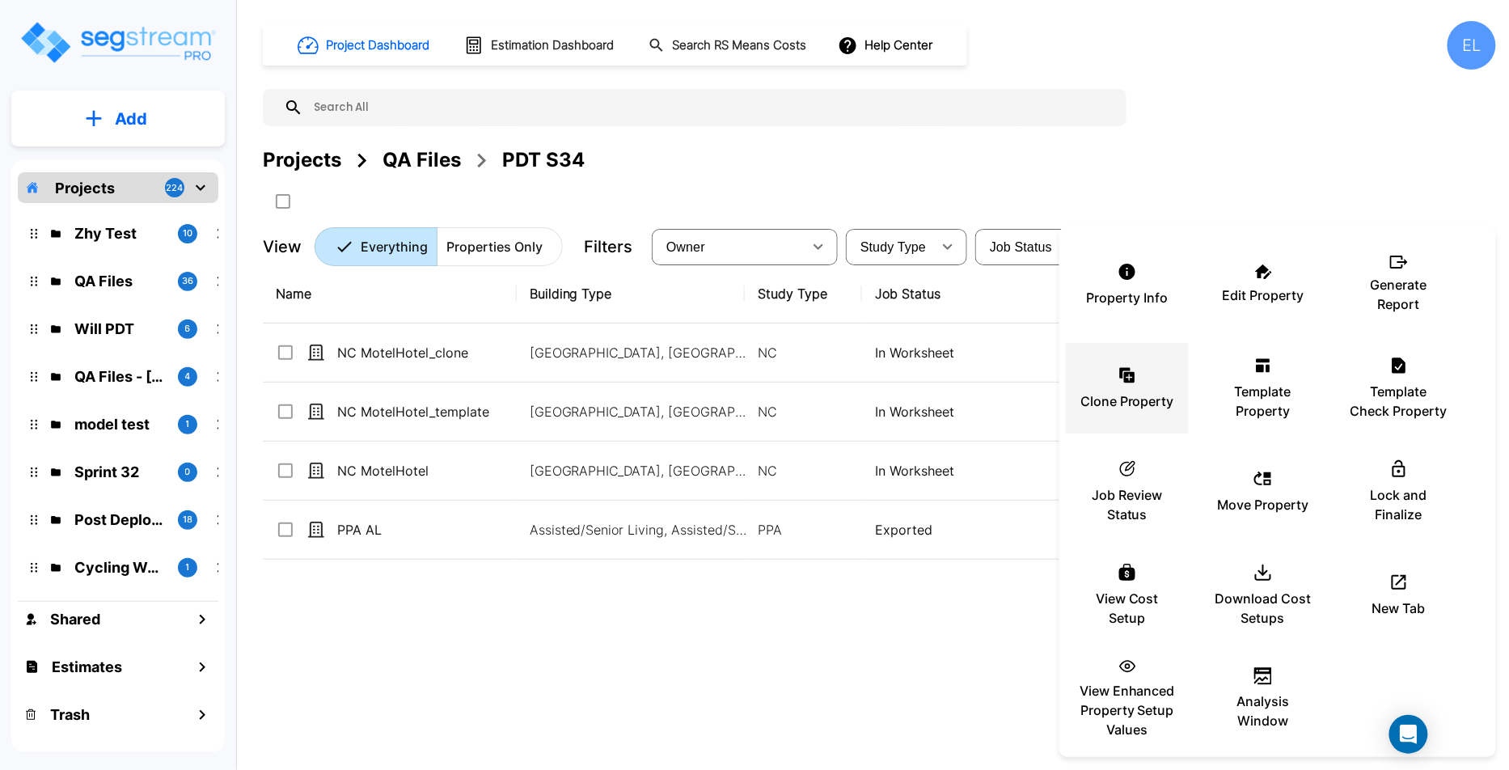
click at [1138, 405] on p "Clone Property" at bounding box center [1127, 400] width 94 height 19
click at [985, 697] on div at bounding box center [754, 385] width 1509 height 770
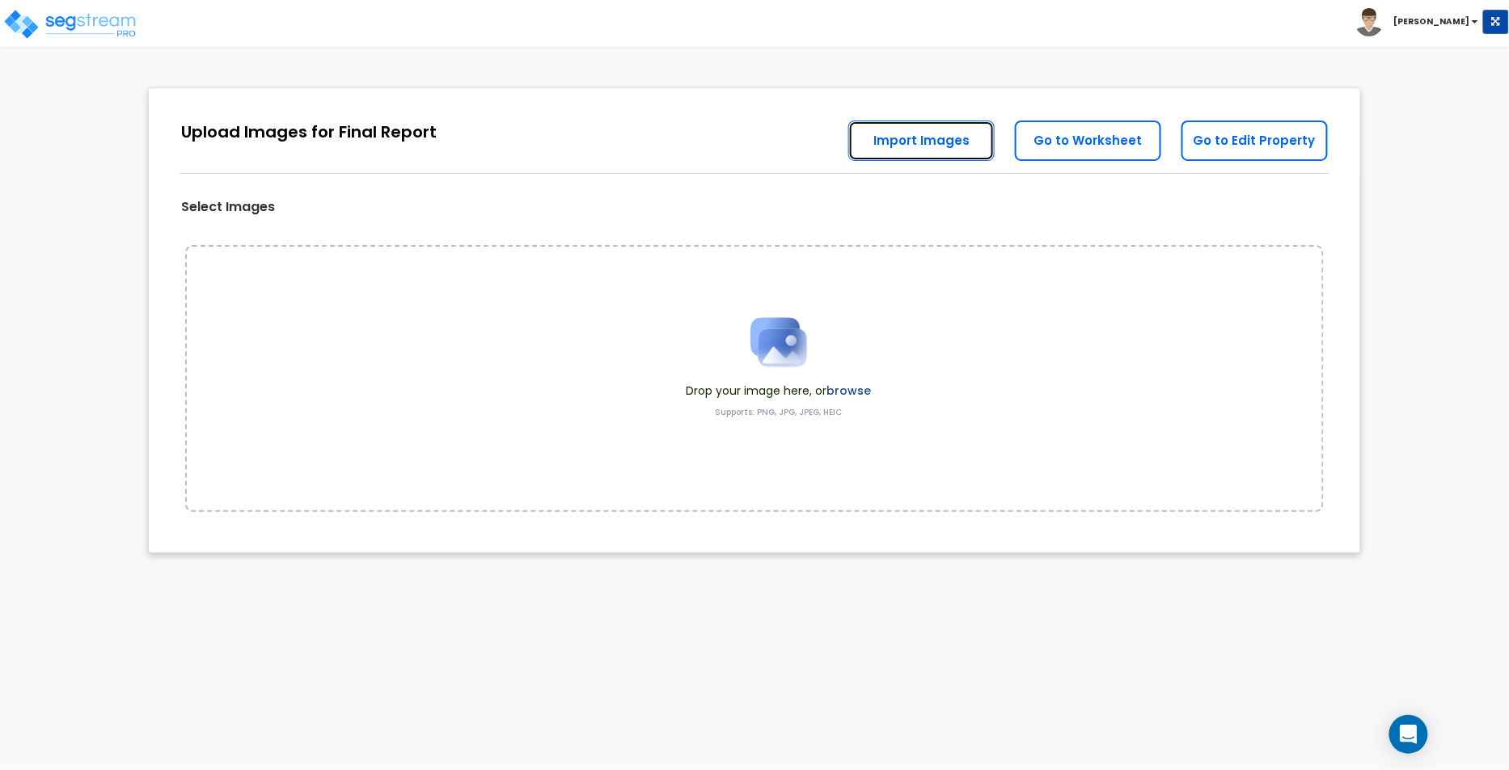
click at [962, 150] on link "Import Images" at bounding box center [921, 141] width 146 height 40
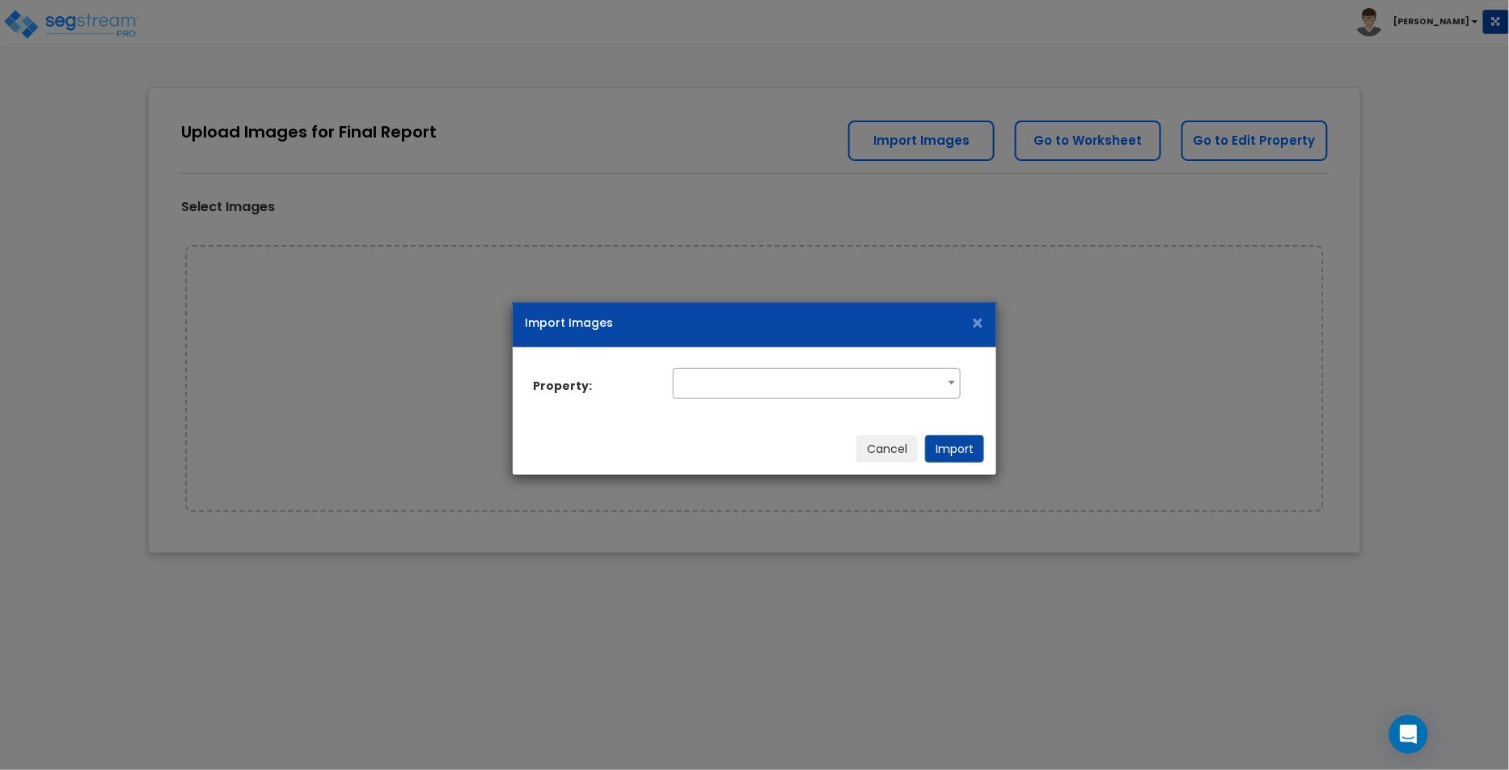
click at [822, 401] on div at bounding box center [816, 385] width 311 height 35
click at [835, 386] on span "Select Property" at bounding box center [816, 382] width 285 height 26
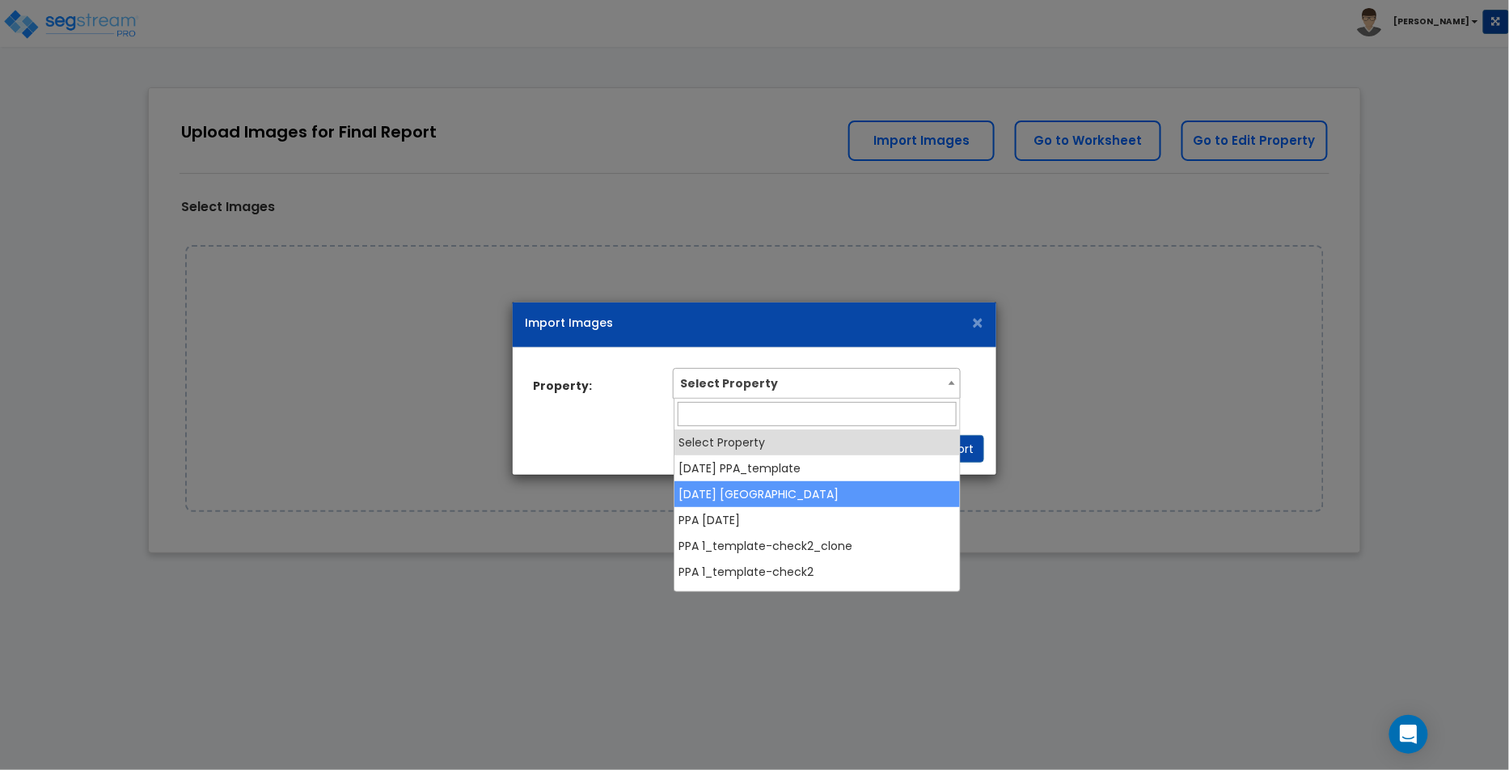
select select "31400"
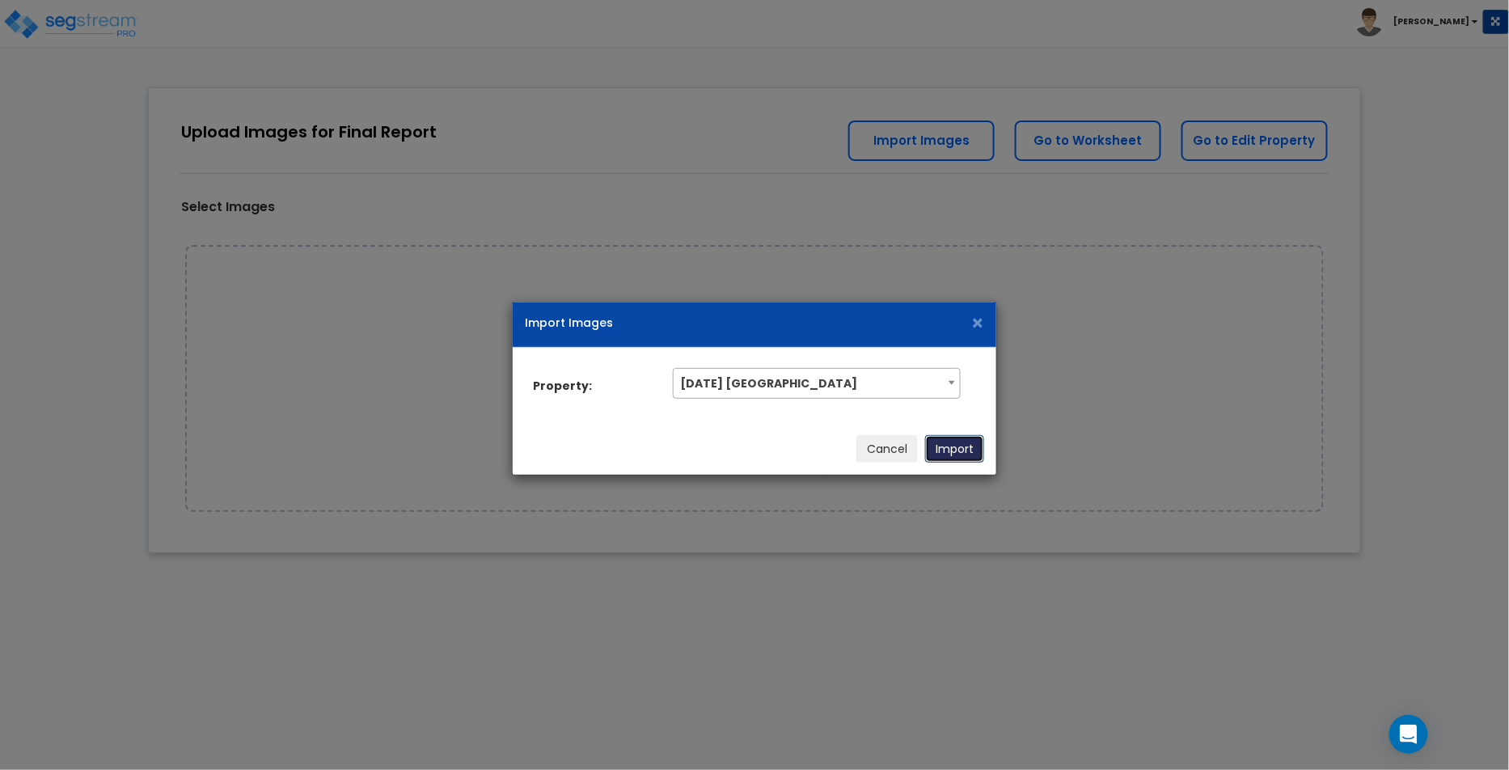
click at [971, 449] on button "Import" at bounding box center [954, 448] width 59 height 27
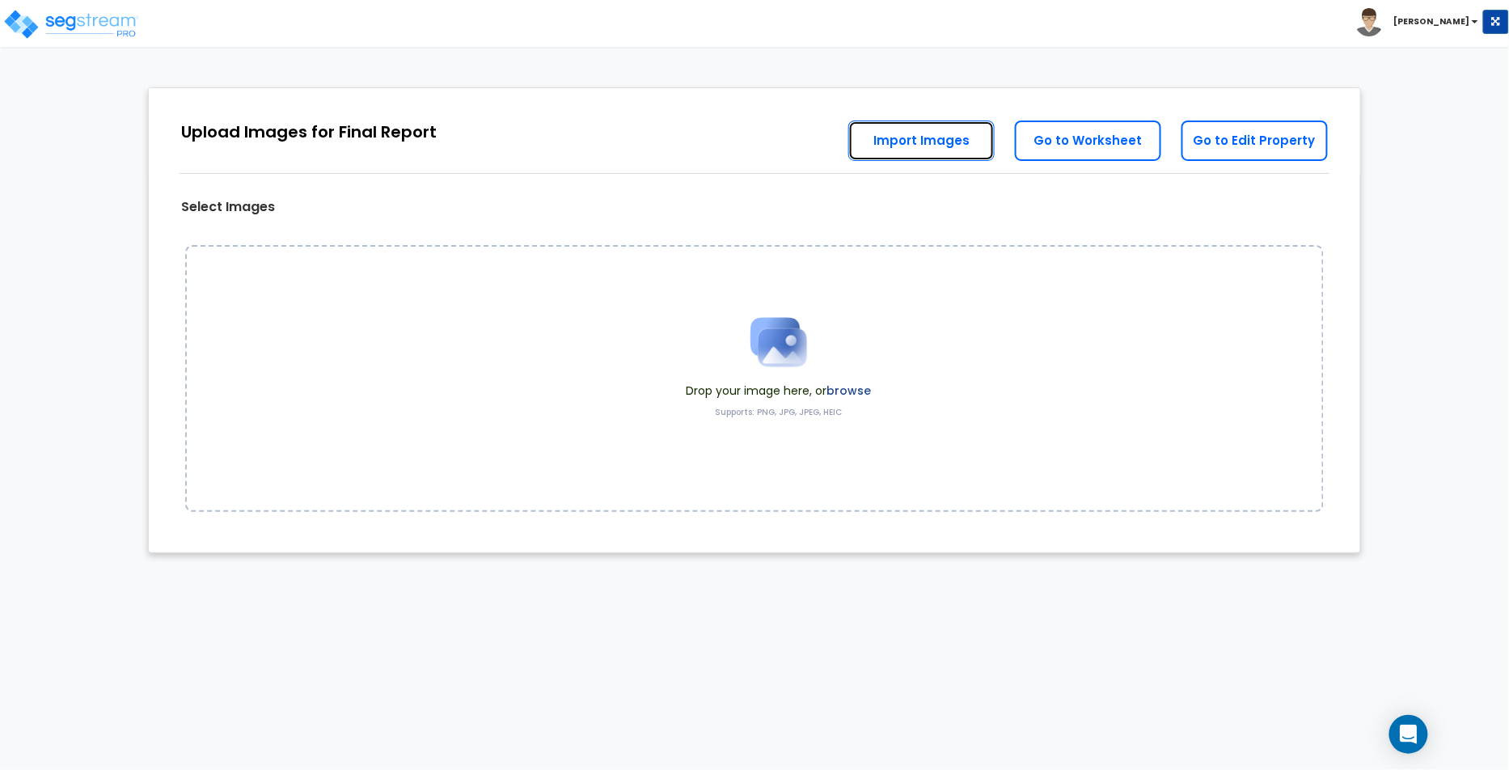
click at [929, 150] on link "Import Images" at bounding box center [921, 141] width 146 height 40
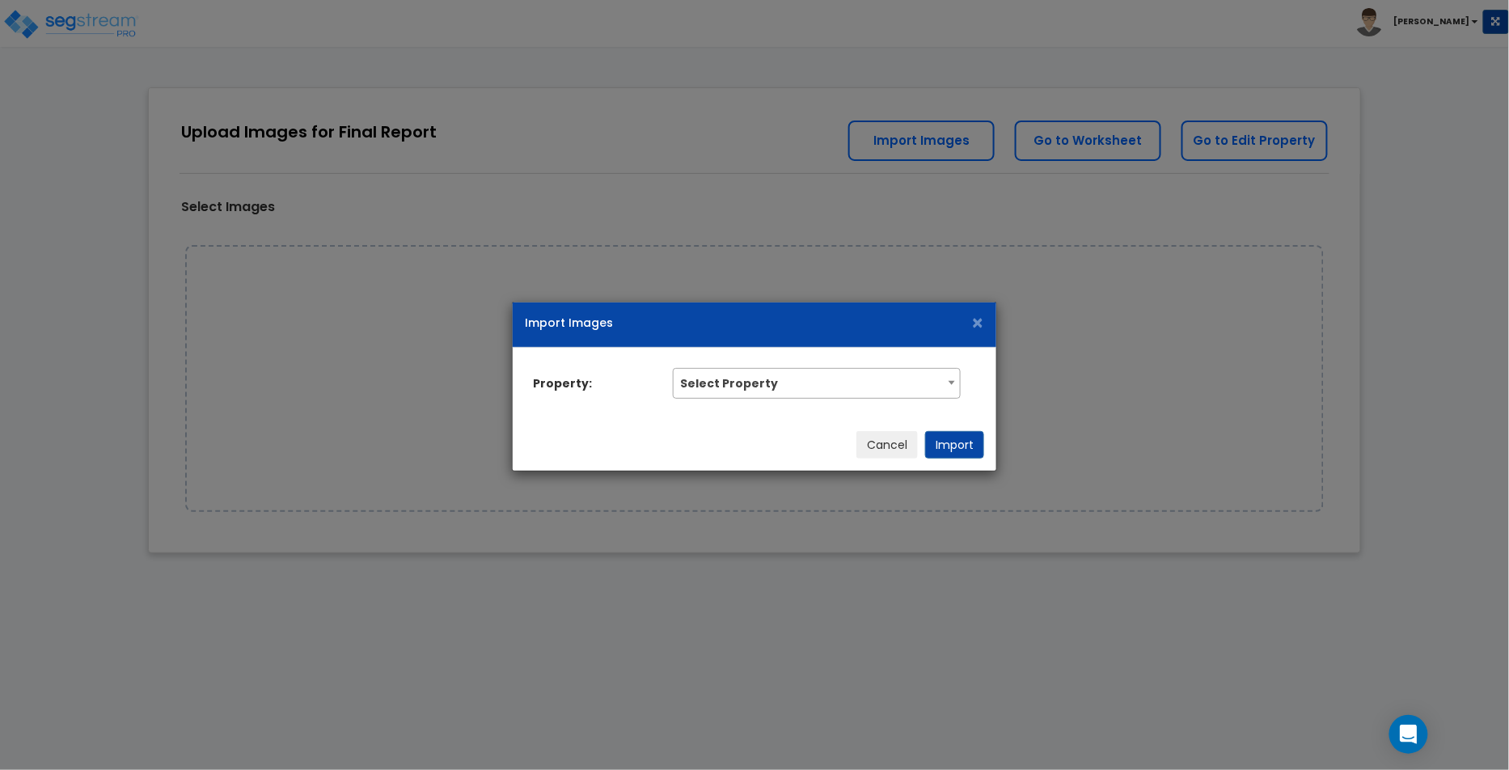
click at [860, 349] on div "Property: Select Property NC MotelHotel_clone [DATE] PPA_template [DATE] NC PPA…" at bounding box center [755, 383] width 484 height 71
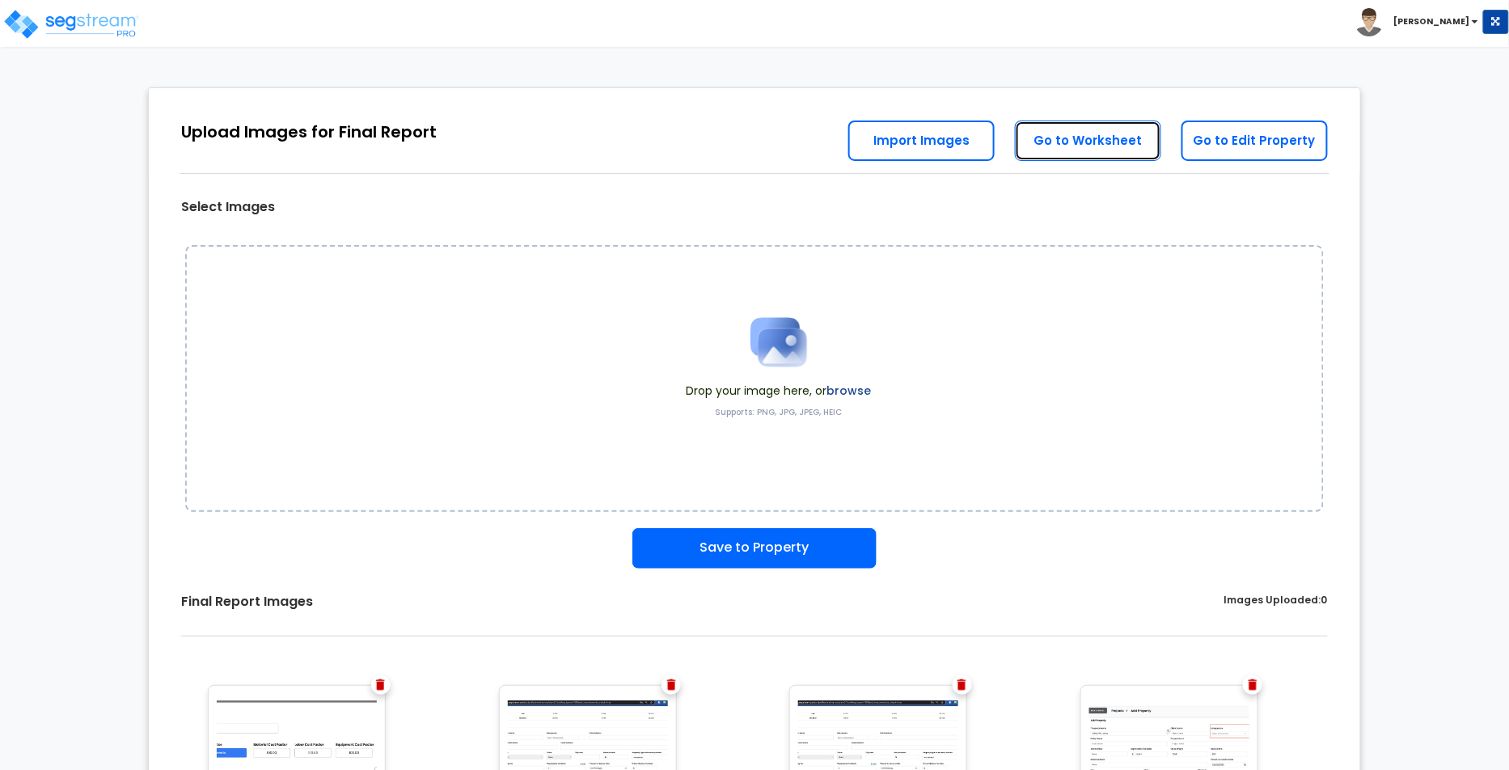
click at [1088, 152] on link "Go to Worksheet" at bounding box center [1088, 141] width 146 height 40
click at [1039, 140] on link "Go to Worksheet" at bounding box center [1088, 141] width 146 height 40
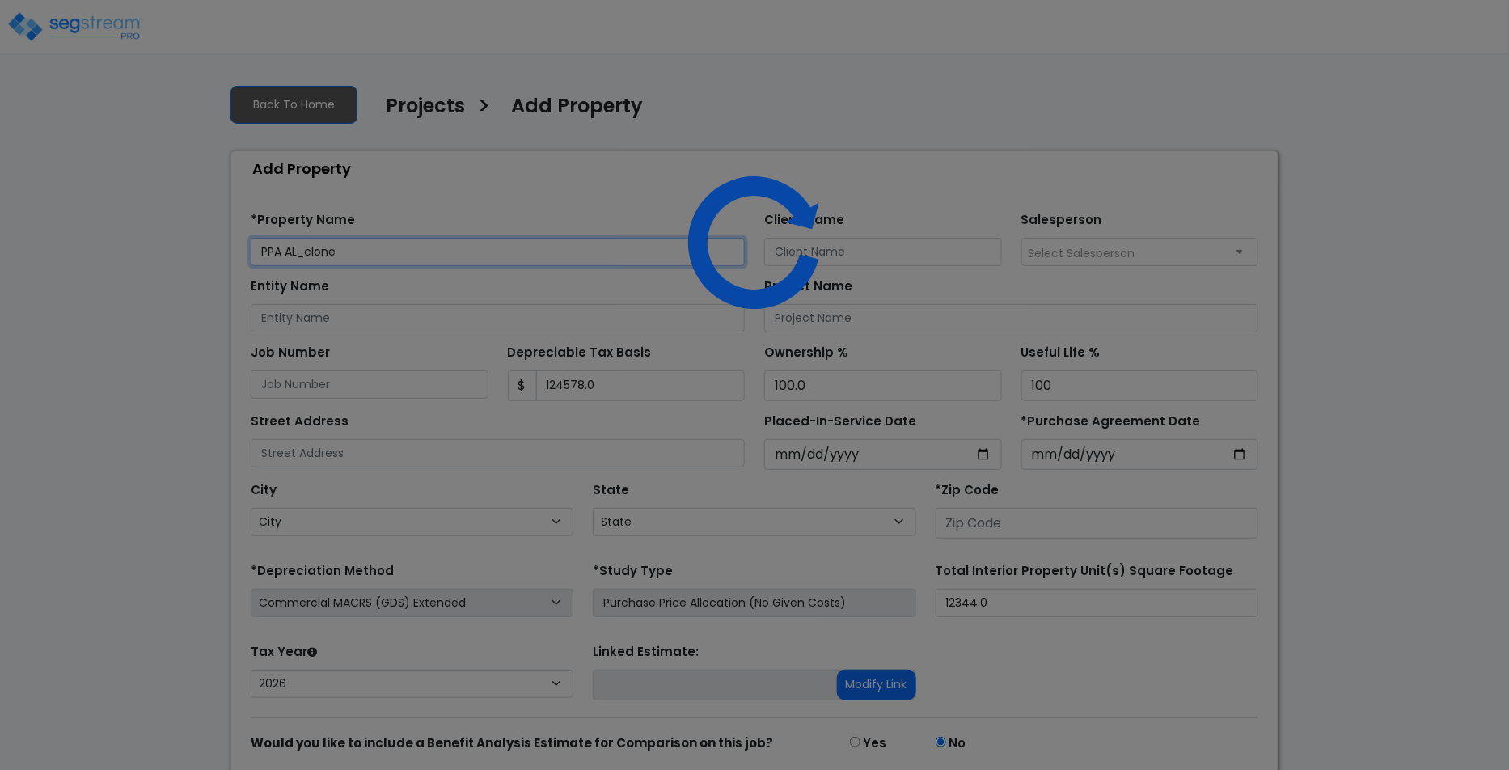
type input "124,578.0"
type input "St. [PERSON_NAME]"
type input "10009"
select select "2025"
select select "NY"
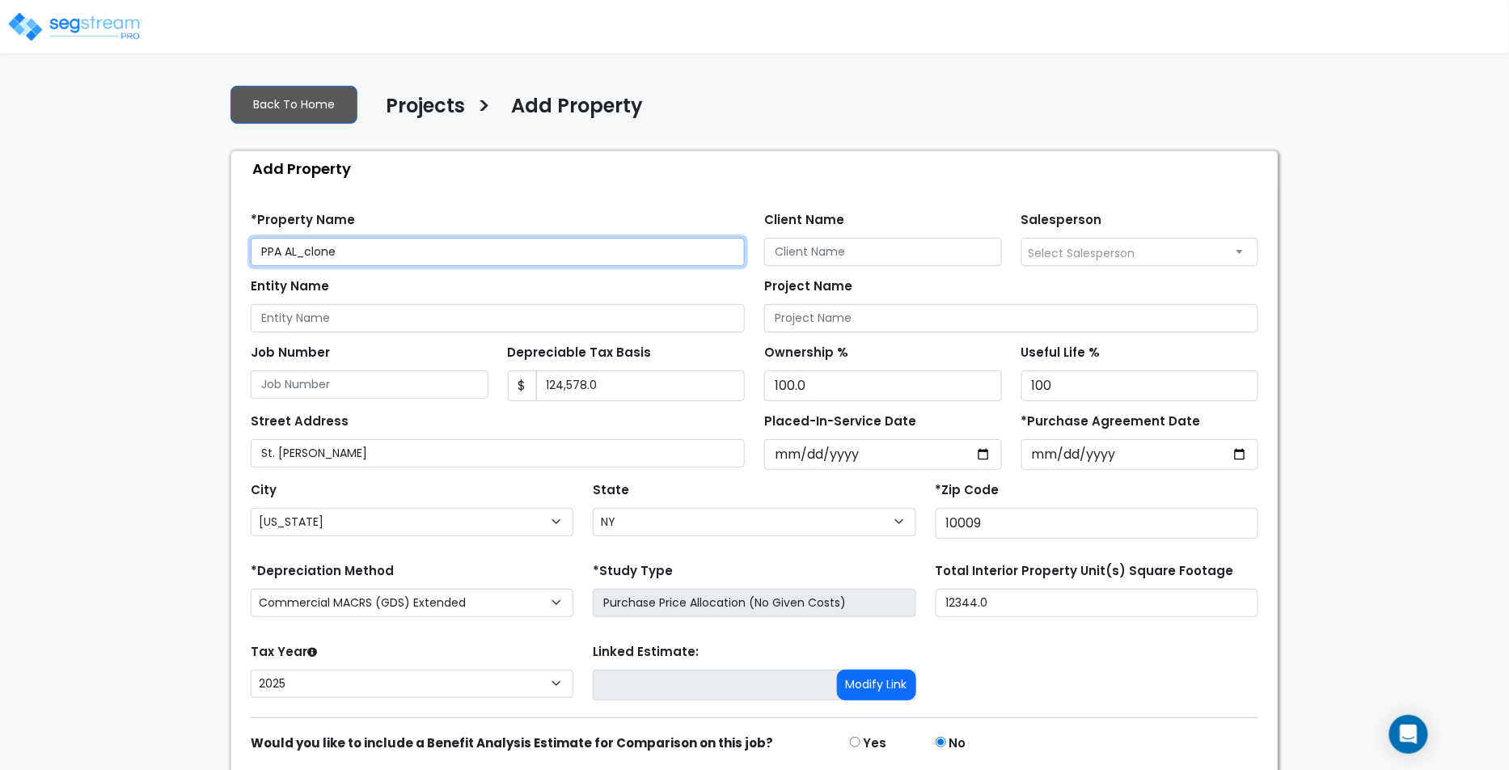
scroll to position [56, 0]
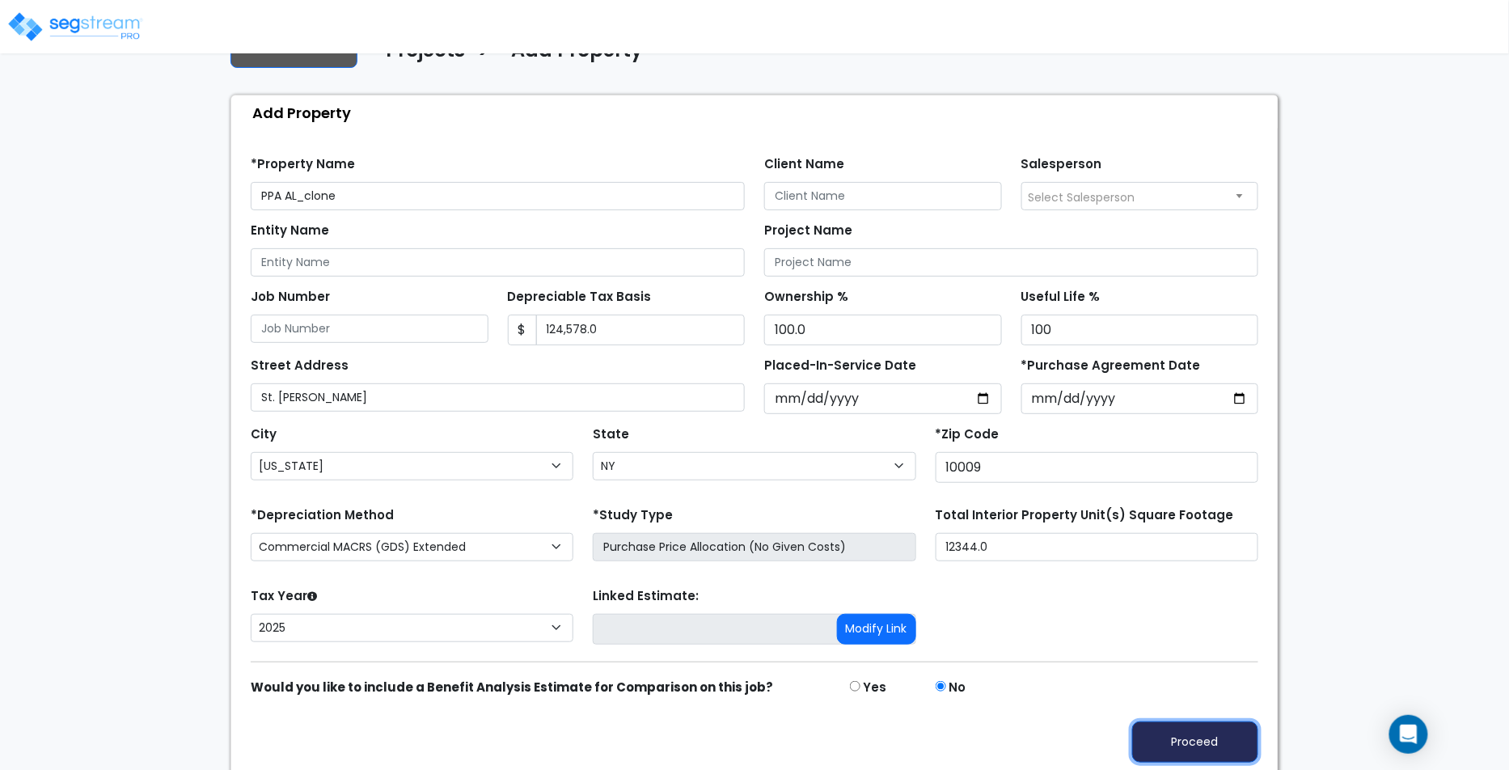
click at [1216, 742] on button "Proceed" at bounding box center [1195, 741] width 126 height 41
